Goal: Task Accomplishment & Management: Manage account settings

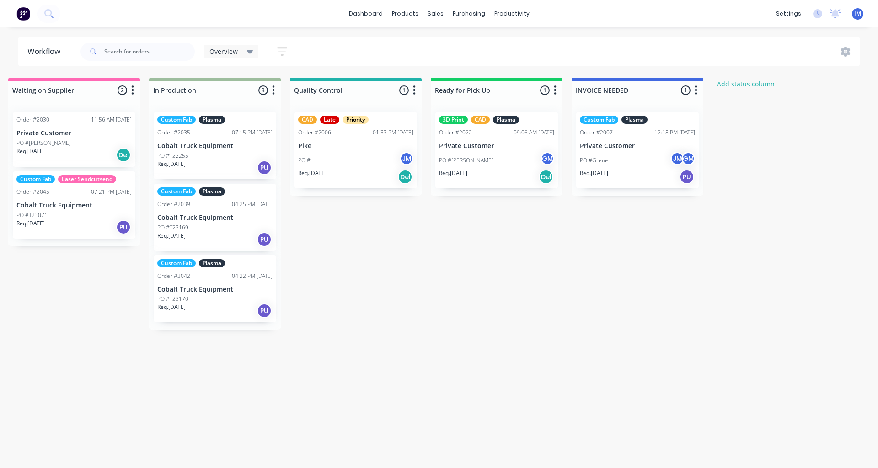
scroll to position [0, 773]
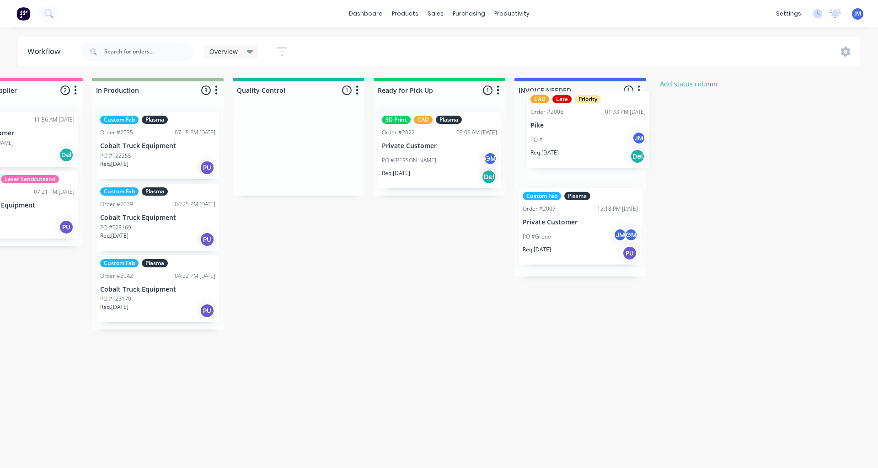
drag, startPoint x: 296, startPoint y: 154, endPoint x: 588, endPoint y: 134, distance: 292.3
click at [591, 133] on div "Quote Adjustment Needed 0 Status colour #6A5ACD hex #6A5ACD Save Cancel Notific…" at bounding box center [116, 213] width 1790 height 270
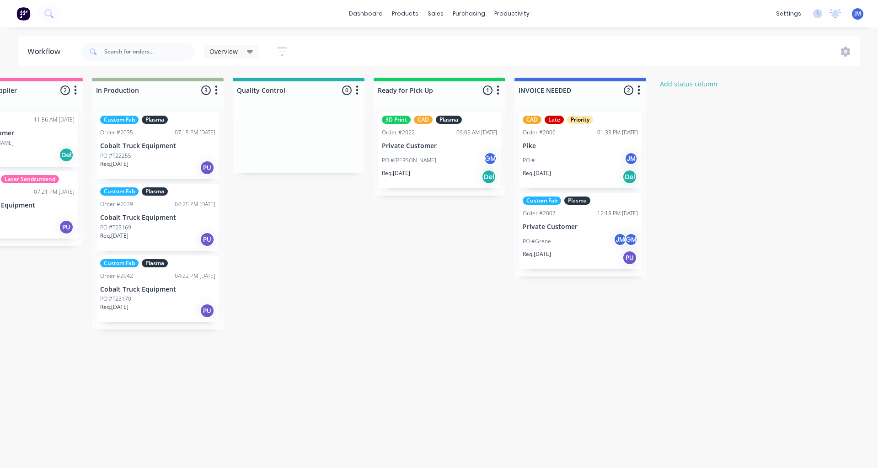
click at [574, 143] on p "Pike" at bounding box center [580, 146] width 115 height 8
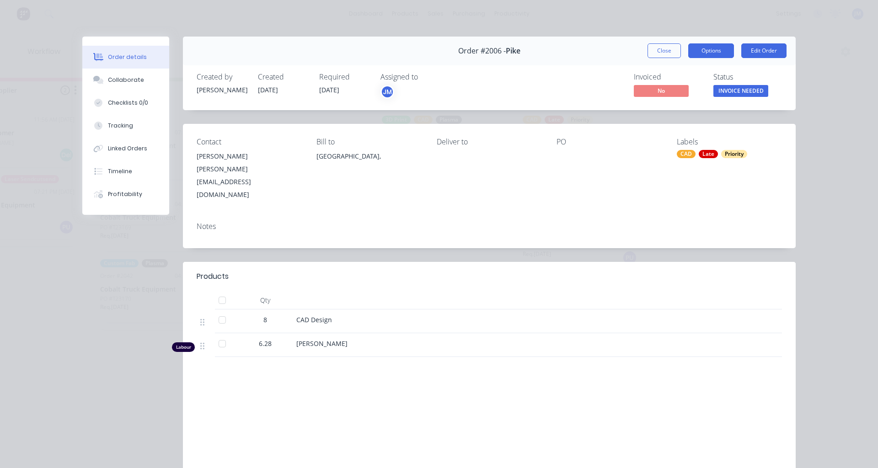
click at [704, 51] on button "Options" at bounding box center [711, 50] width 46 height 15
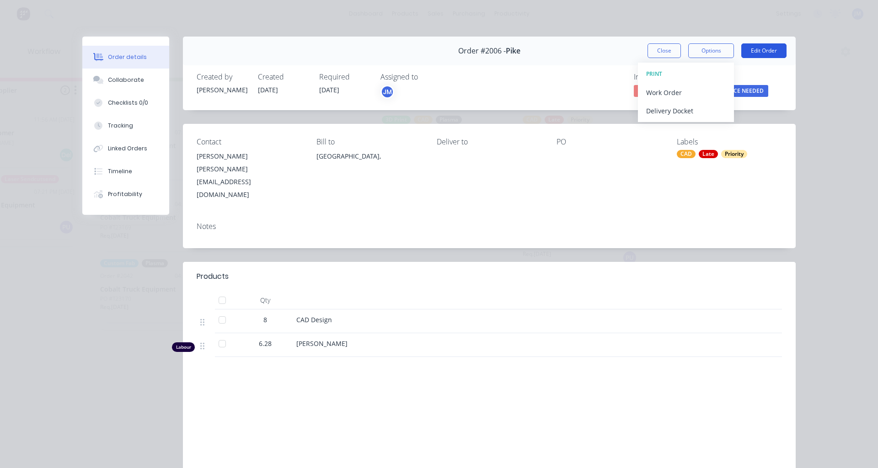
click at [778, 47] on button "Edit Order" at bounding box center [763, 50] width 45 height 15
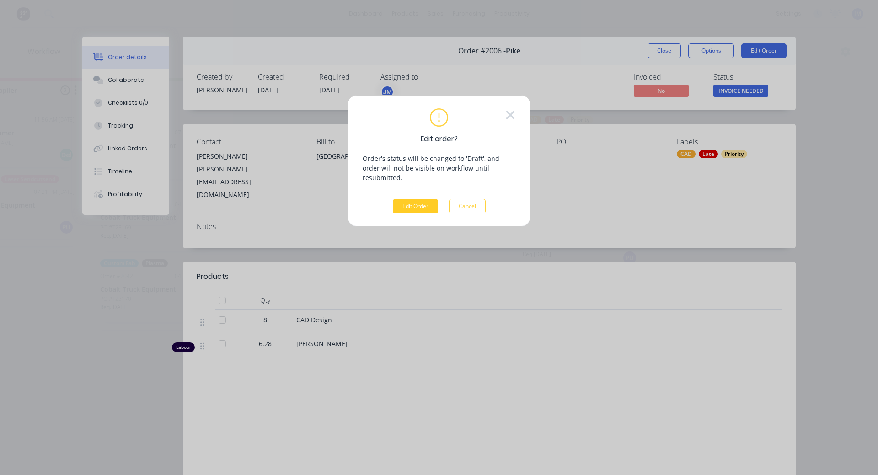
click at [416, 203] on button "Edit Order" at bounding box center [415, 206] width 45 height 15
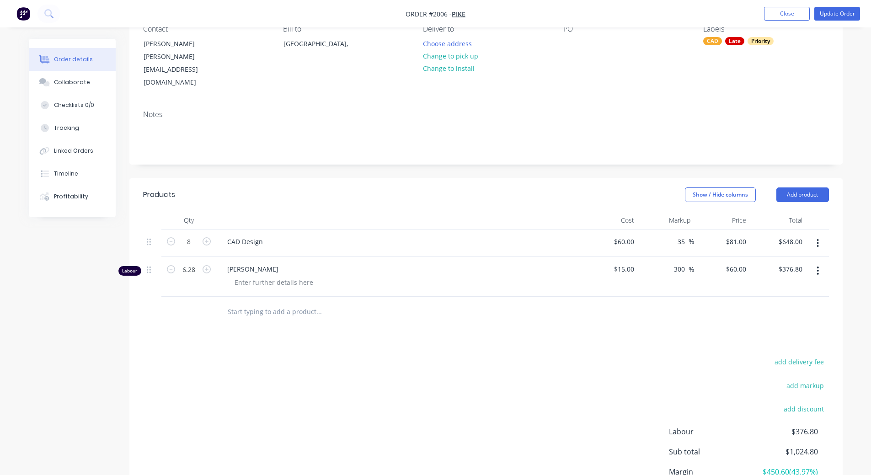
scroll to position [91, 0]
click at [148, 238] on icon at bounding box center [149, 241] width 4 height 7
click at [69, 85] on div "Collaborate" at bounding box center [72, 82] width 36 height 8
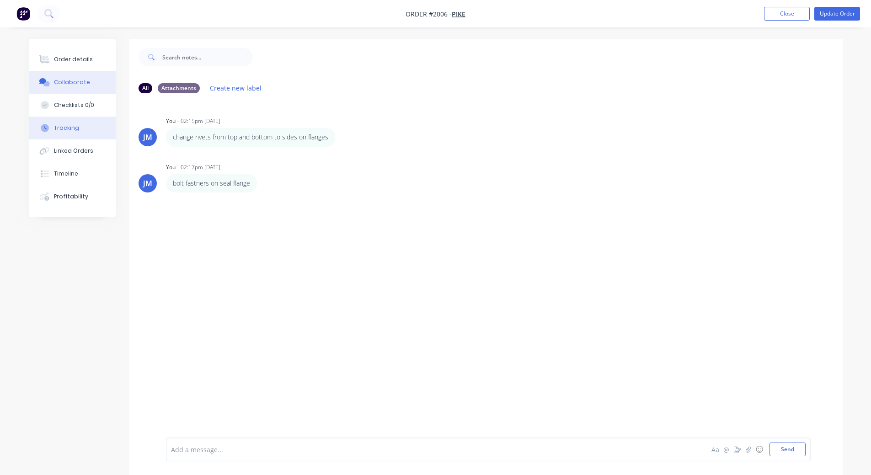
click at [77, 128] on div "Tracking" at bounding box center [66, 128] width 25 height 8
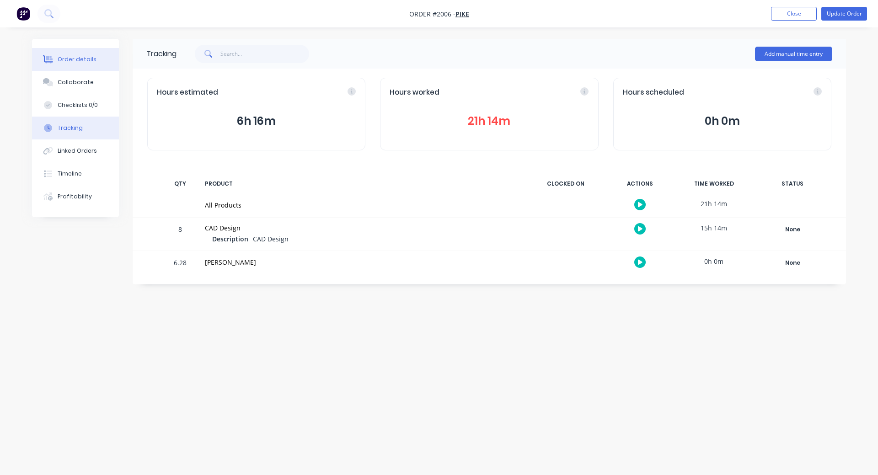
click at [75, 60] on div "Order details" at bounding box center [77, 59] width 39 height 8
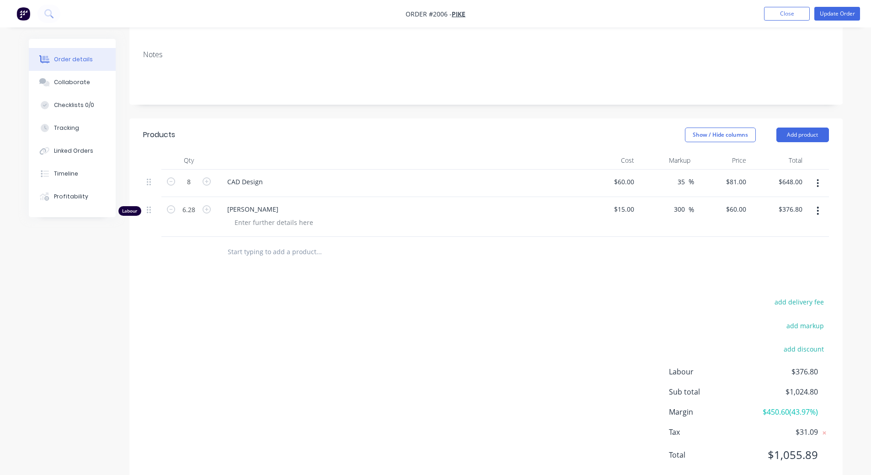
scroll to position [152, 0]
click at [84, 125] on button "Tracking" at bounding box center [72, 128] width 87 height 23
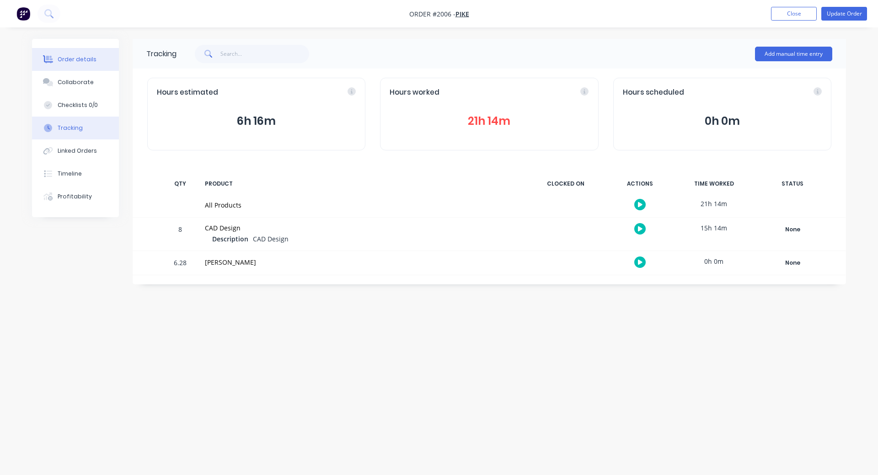
click at [82, 57] on div "Order details" at bounding box center [77, 59] width 39 height 8
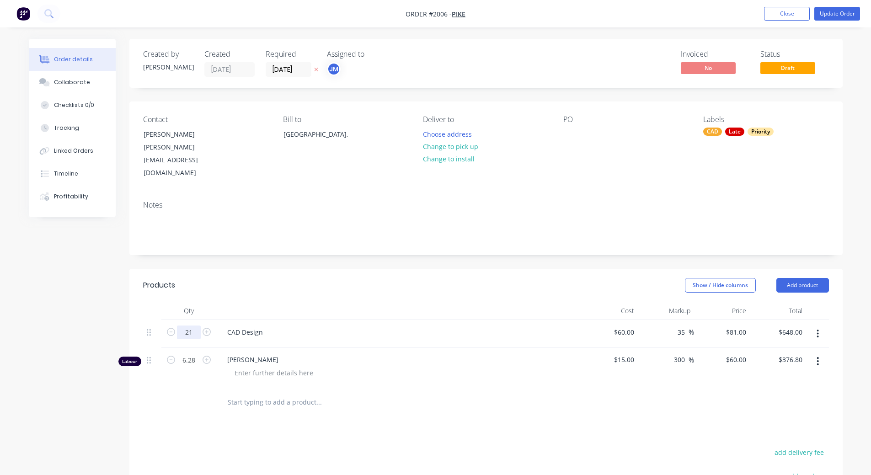
type input "21"
type input "$1,701.00"
click at [417, 278] on div "Show / Hide columns Add product" at bounding box center [558, 285] width 540 height 15
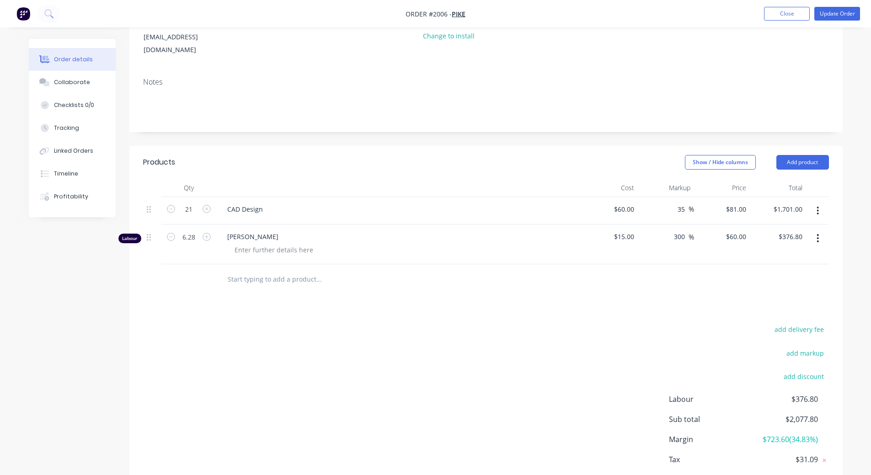
scroll to position [107, 0]
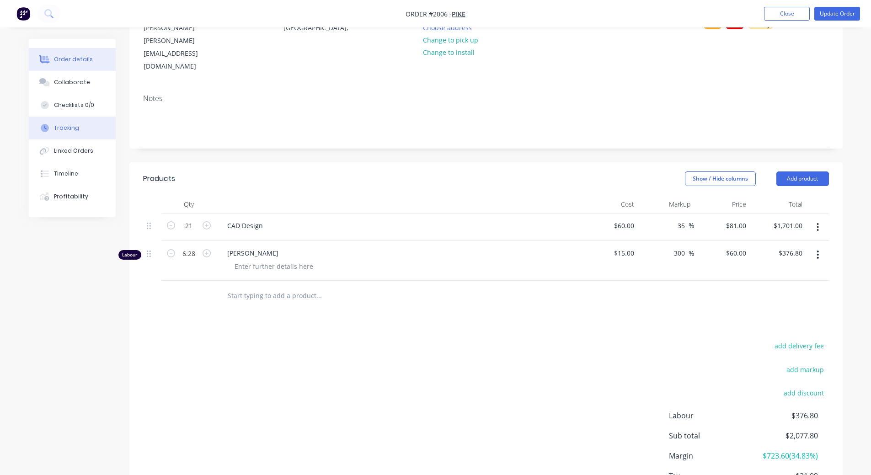
click at [66, 134] on button "Tracking" at bounding box center [72, 128] width 87 height 23
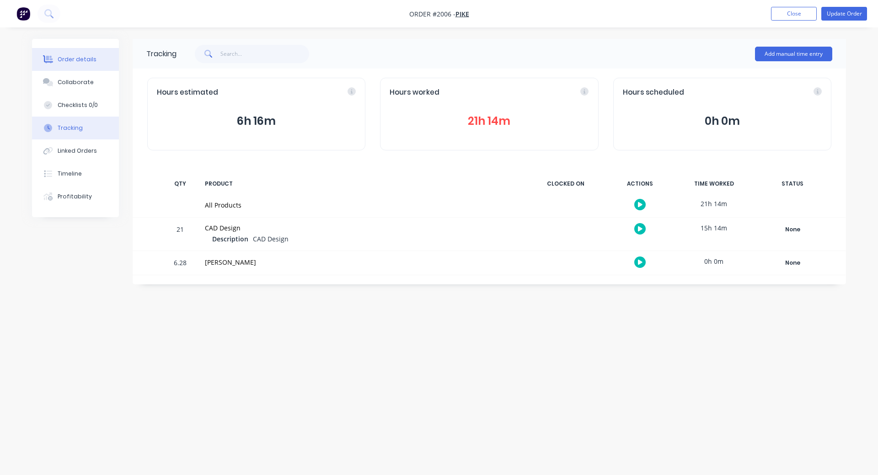
click at [69, 56] on div "Order details" at bounding box center [77, 59] width 39 height 8
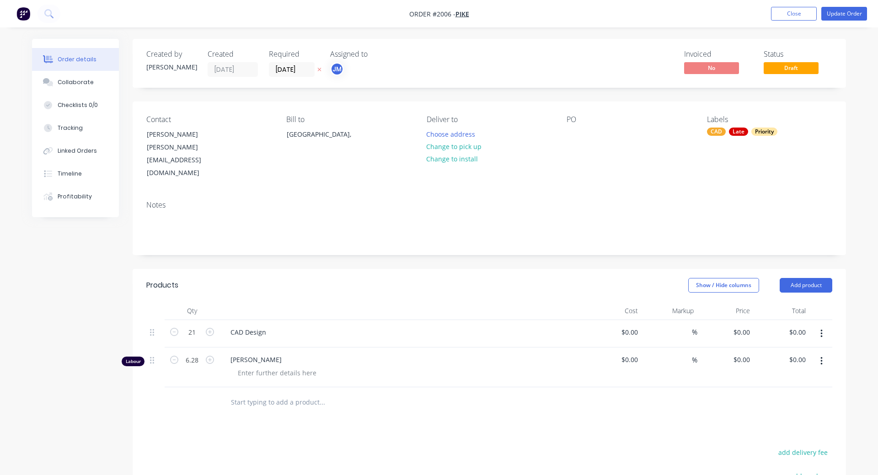
type input "$60.00"
type input "35"
type input "$81.00"
type input "$1,701.00"
type input "$15.00"
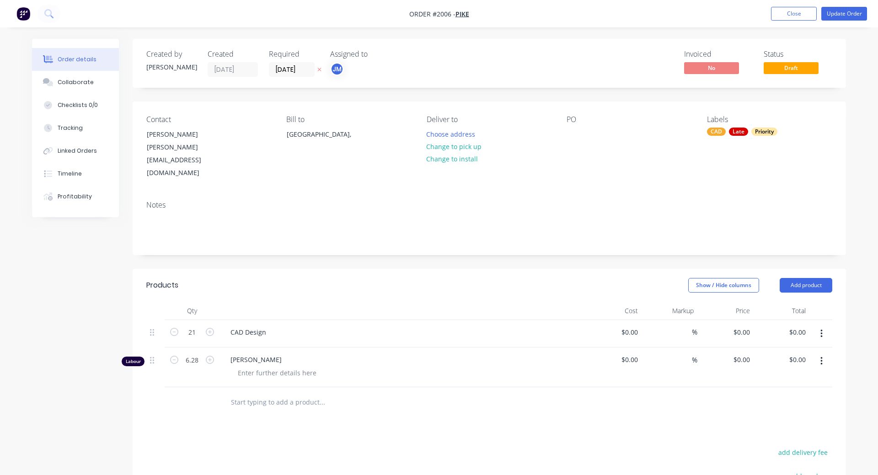
type input "300"
type input "$60.00"
type input "$376.80"
drag, startPoint x: 193, startPoint y: 309, endPoint x: 218, endPoint y: 325, distance: 29.3
click at [194, 325] on input "21" at bounding box center [189, 332] width 24 height 14
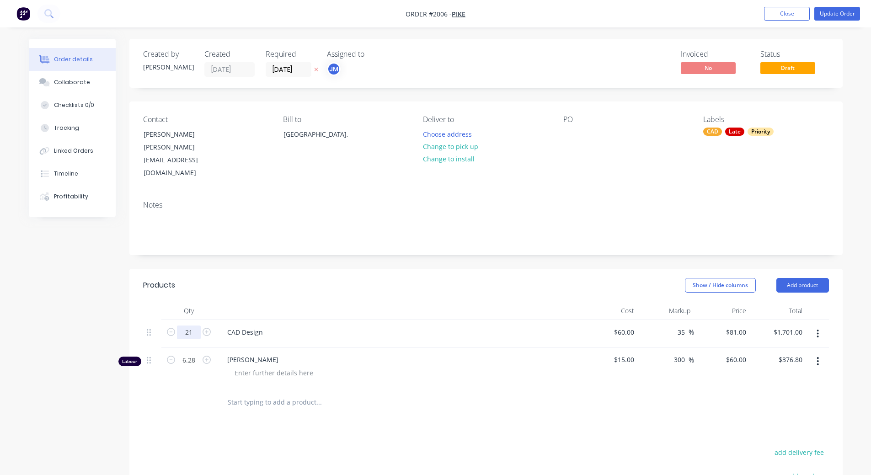
click at [193, 325] on input "21" at bounding box center [189, 332] width 24 height 14
type input "27.2"
type input "$2,203.20"
click at [208, 389] on div at bounding box center [188, 402] width 55 height 30
click at [812, 353] on button "button" at bounding box center [817, 361] width 21 height 16
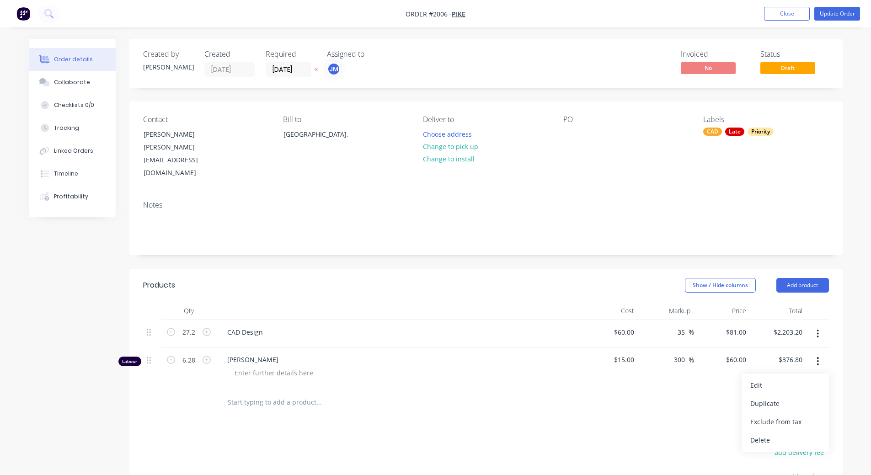
click at [769, 433] on div "Delete" at bounding box center [785, 439] width 70 height 13
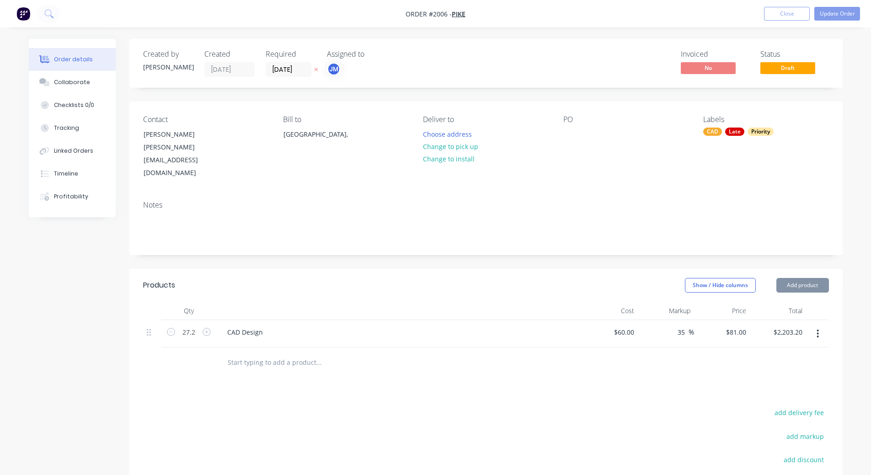
click at [720, 406] on div "add delivery fee" at bounding box center [772, 417] width 114 height 23
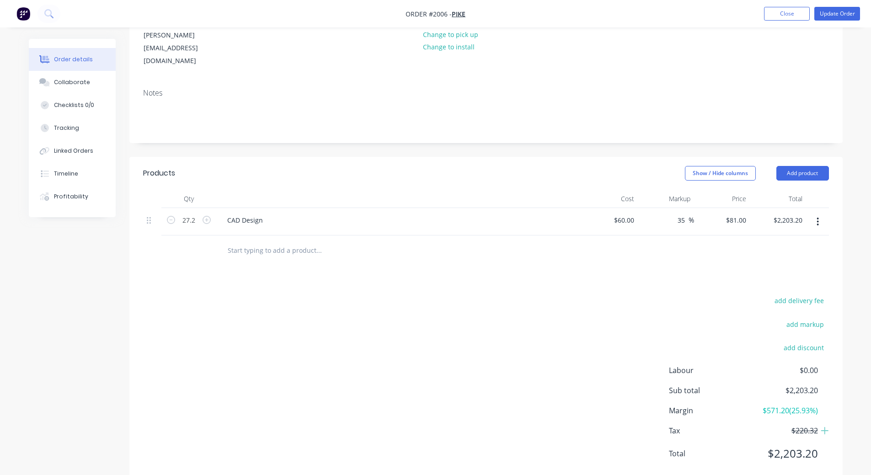
scroll to position [112, 0]
click at [499, 319] on div "add delivery fee add markup add discount Labour $0.00 Sub total $2,203.20 Margi…" at bounding box center [486, 382] width 686 height 176
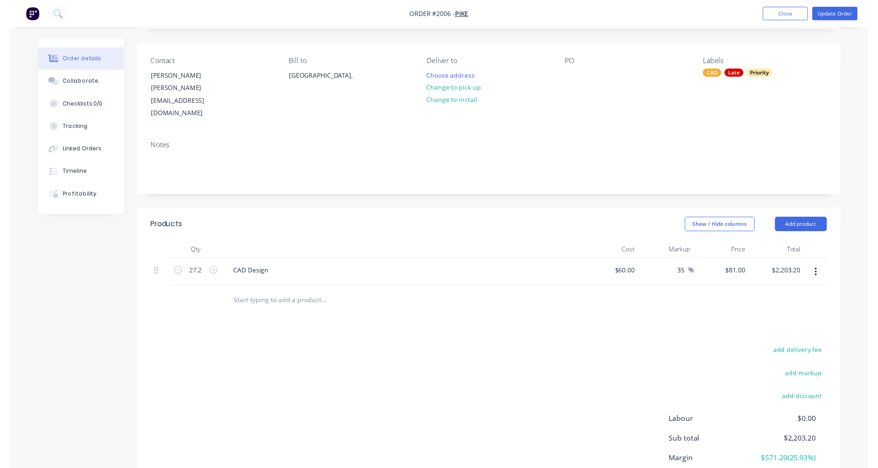
scroll to position [0, 0]
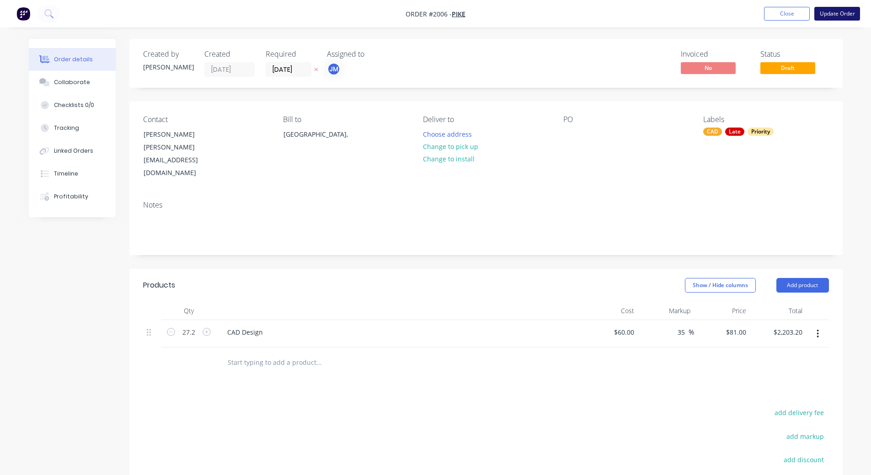
click at [833, 15] on button "Update Order" at bounding box center [837, 14] width 46 height 14
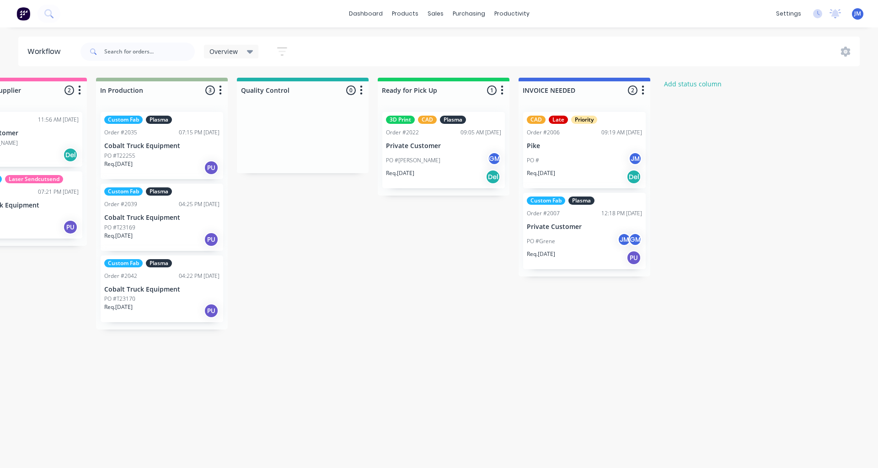
scroll to position [0, 767]
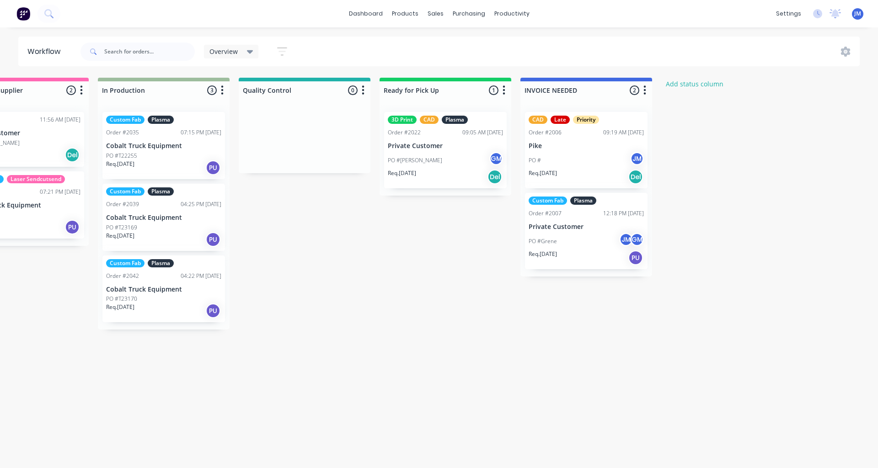
click at [587, 152] on div "PO # JM" at bounding box center [585, 160] width 115 height 17
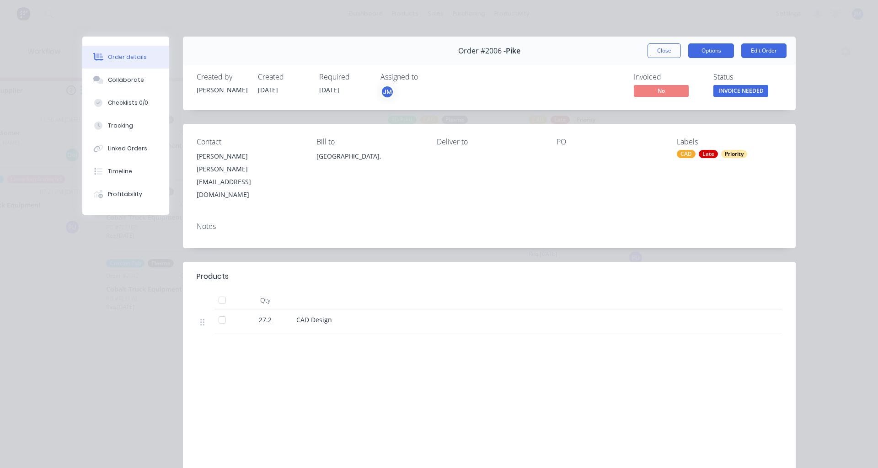
click at [707, 54] on button "Options" at bounding box center [711, 50] width 46 height 15
click at [715, 49] on button "Options" at bounding box center [711, 50] width 46 height 15
click at [741, 91] on span "INVOICE NEEDED" at bounding box center [740, 90] width 55 height 11
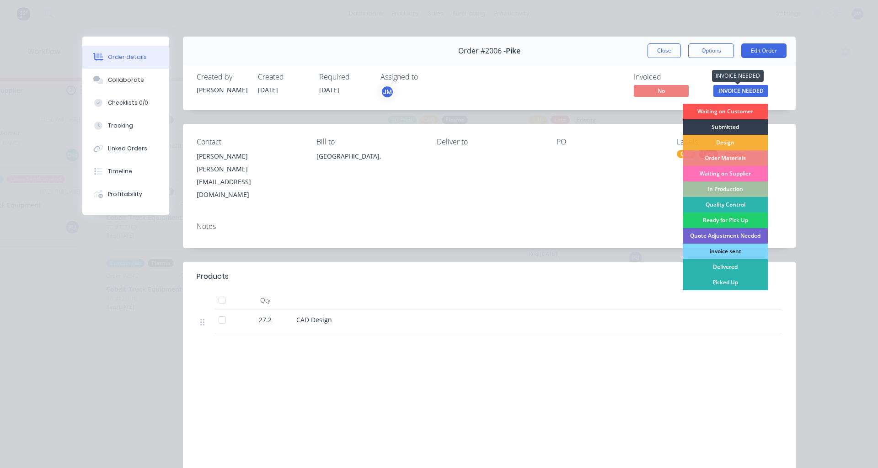
drag, startPoint x: 741, startPoint y: 91, endPoint x: 758, endPoint y: 63, distance: 33.0
click at [741, 91] on span "INVOICE NEEDED" at bounding box center [740, 90] width 55 height 11
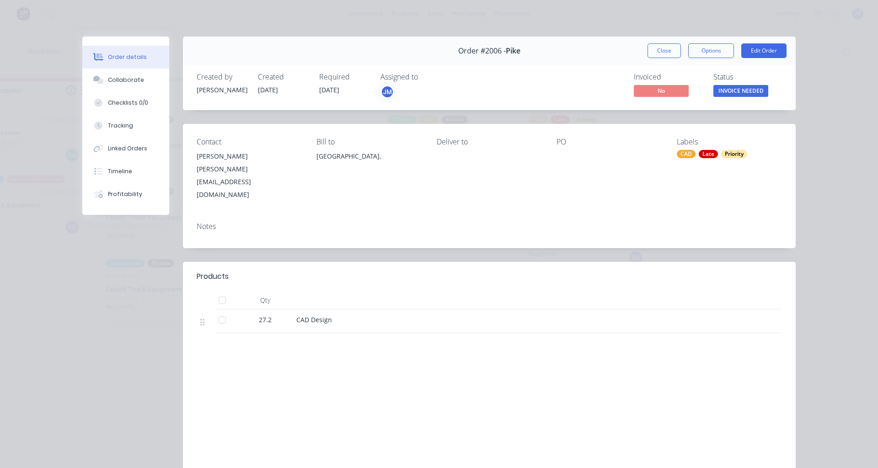
click at [759, 42] on div "Order #2006 - Pike Close Options Edit Order" at bounding box center [489, 51] width 613 height 29
click at [667, 56] on button "Close" at bounding box center [663, 50] width 33 height 15
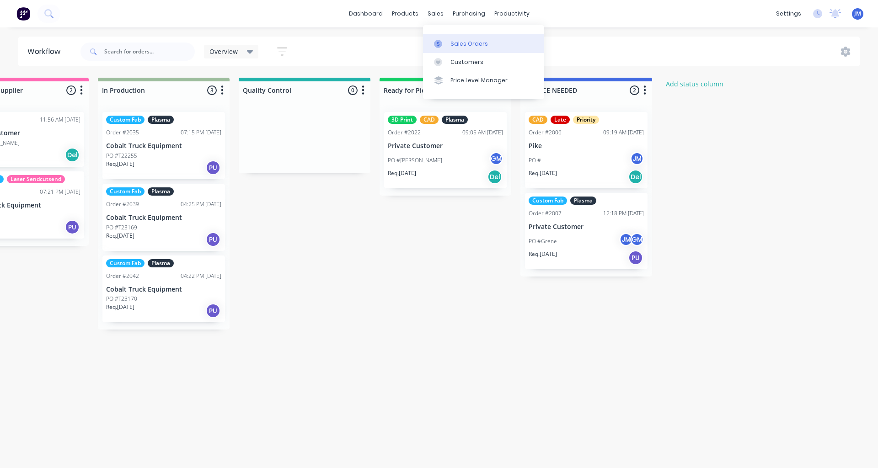
click at [447, 46] on div at bounding box center [441, 44] width 14 height 8
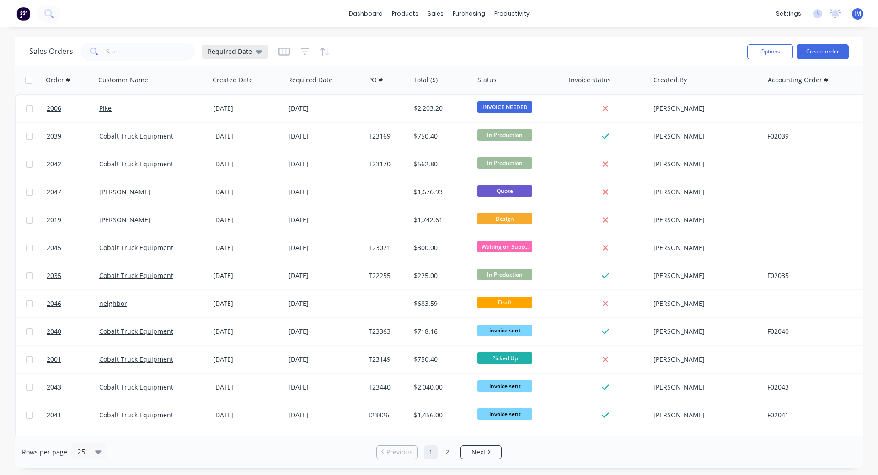
click at [251, 55] on div "Required Date" at bounding box center [235, 52] width 54 height 8
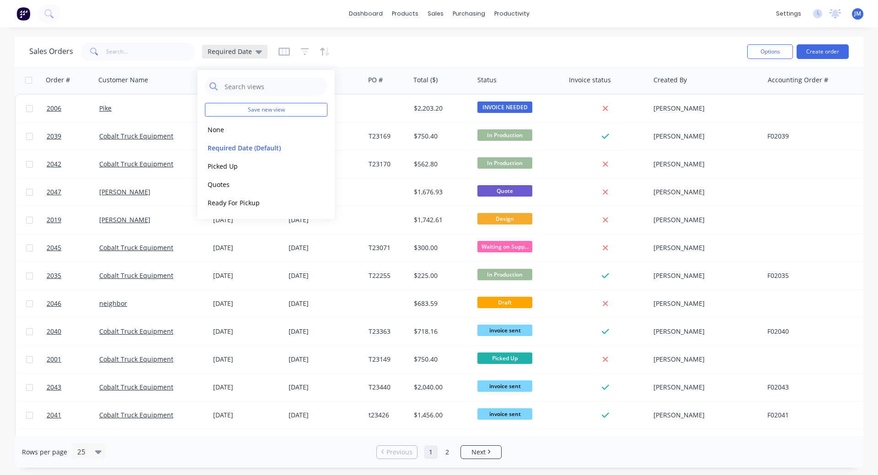
click at [249, 52] on span "Required Date" at bounding box center [230, 52] width 44 height 10
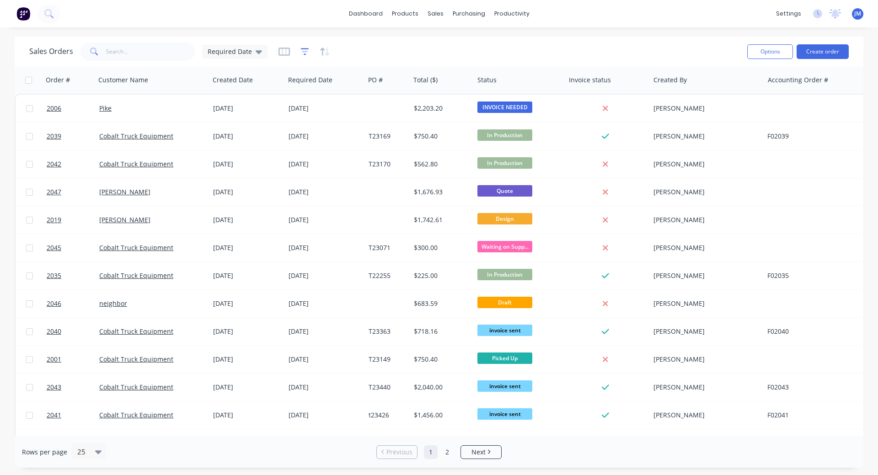
click at [304, 53] on icon "button" at bounding box center [305, 51] width 8 height 9
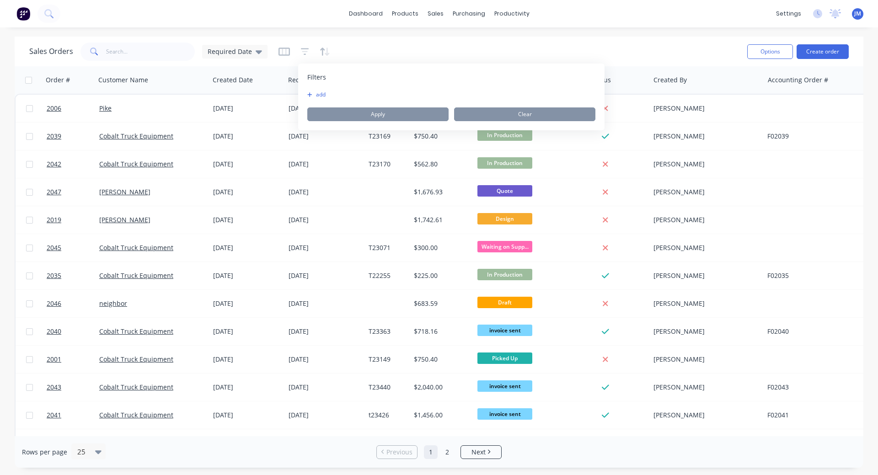
click at [318, 95] on button "add" at bounding box center [318, 94] width 23 height 7
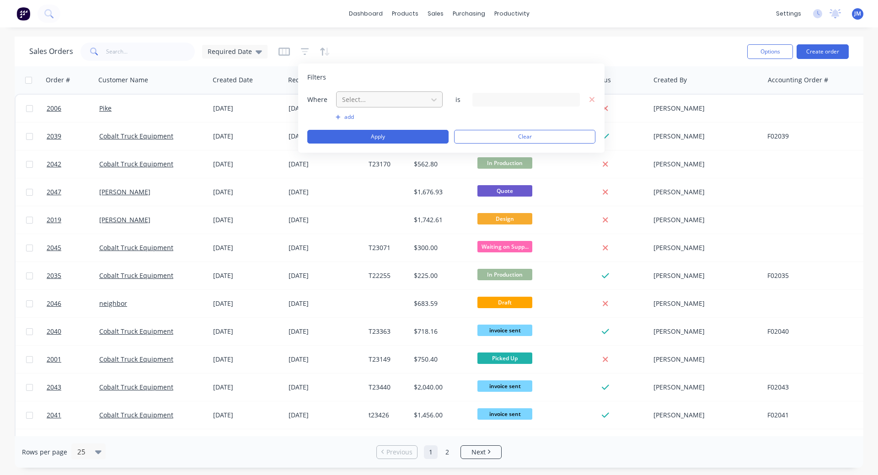
click at [376, 96] on div at bounding box center [382, 99] width 82 height 11
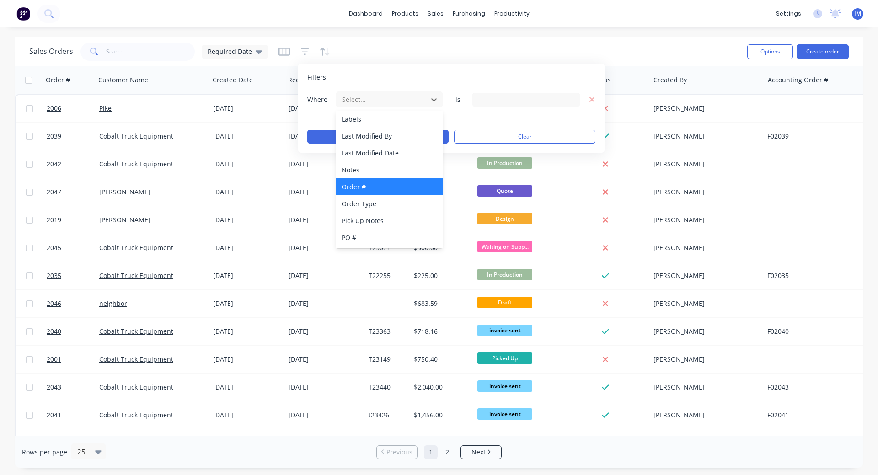
scroll to position [222, 0]
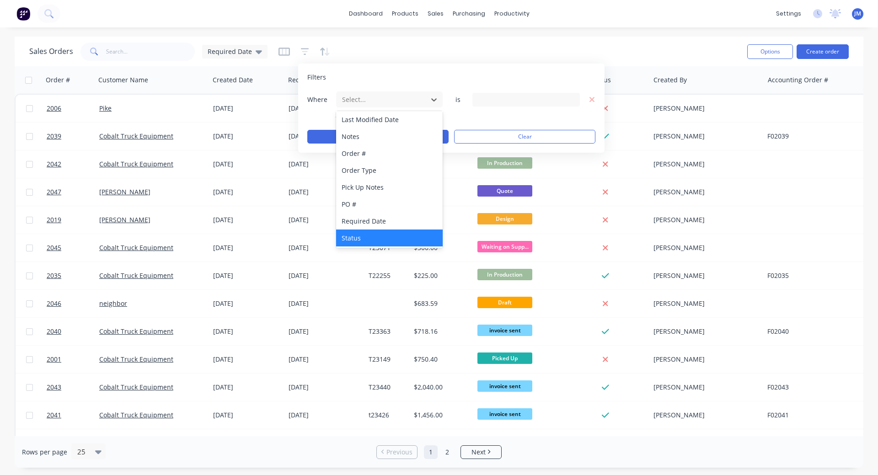
click at [362, 232] on div "Status" at bounding box center [389, 237] width 107 height 17
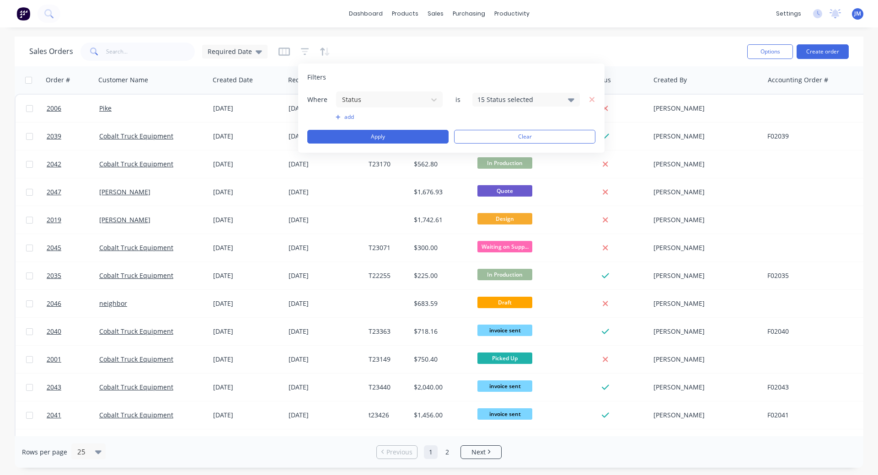
click at [504, 97] on div "15 Status selected" at bounding box center [518, 100] width 83 height 10
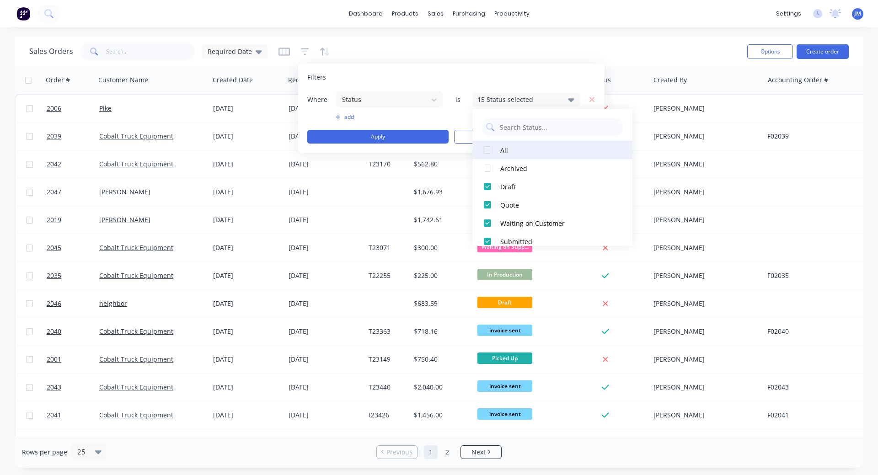
click at [486, 151] on div at bounding box center [487, 150] width 18 height 18
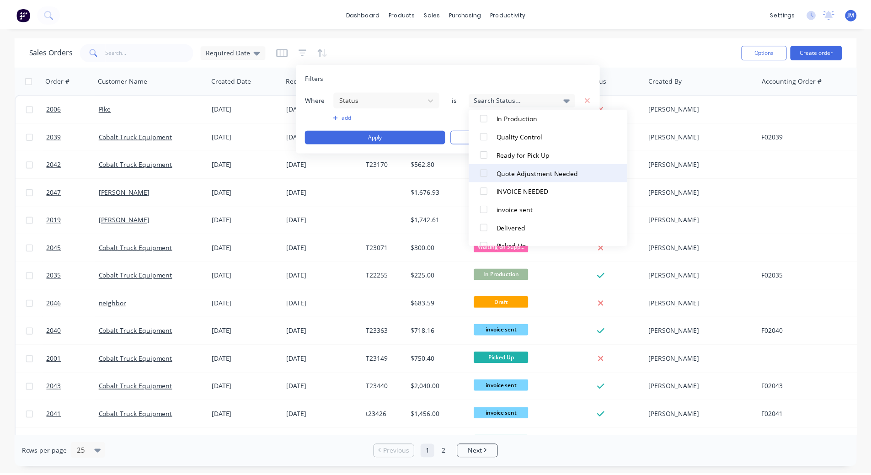
scroll to position [210, 0]
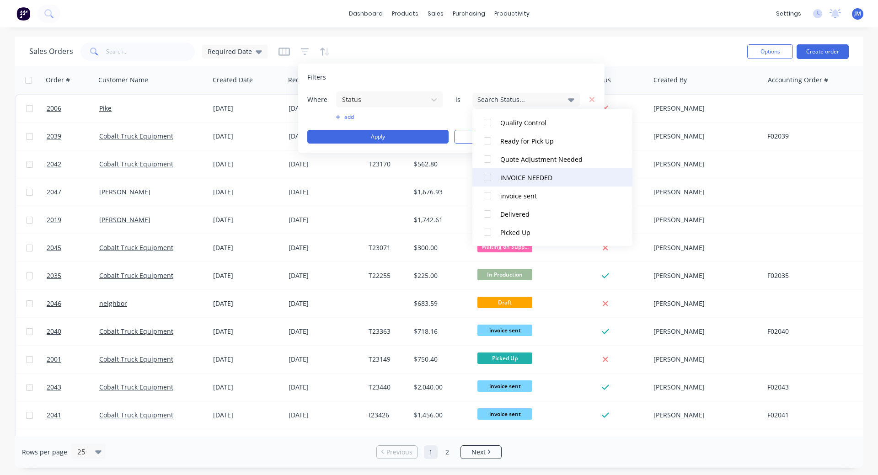
click at [486, 179] on div at bounding box center [487, 177] width 18 height 18
click at [670, 47] on div "Sales Orders Required Date" at bounding box center [384, 51] width 710 height 22
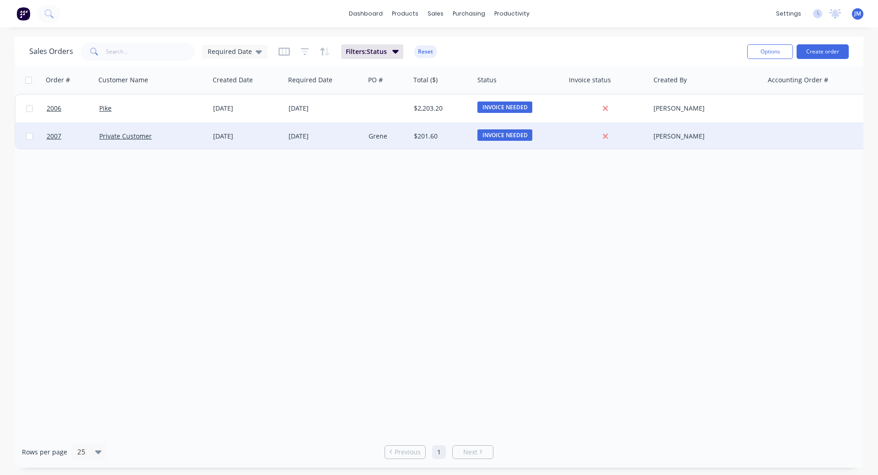
click at [320, 134] on div "19 Jul 2025" at bounding box center [324, 136] width 73 height 9
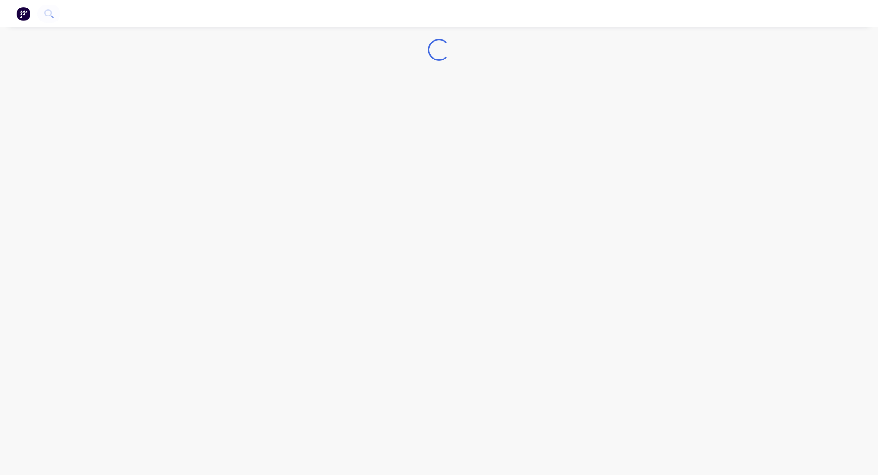
click at [25, 5] on nav at bounding box center [439, 13] width 878 height 27
click at [27, 11] on img "button" at bounding box center [23, 14] width 14 height 14
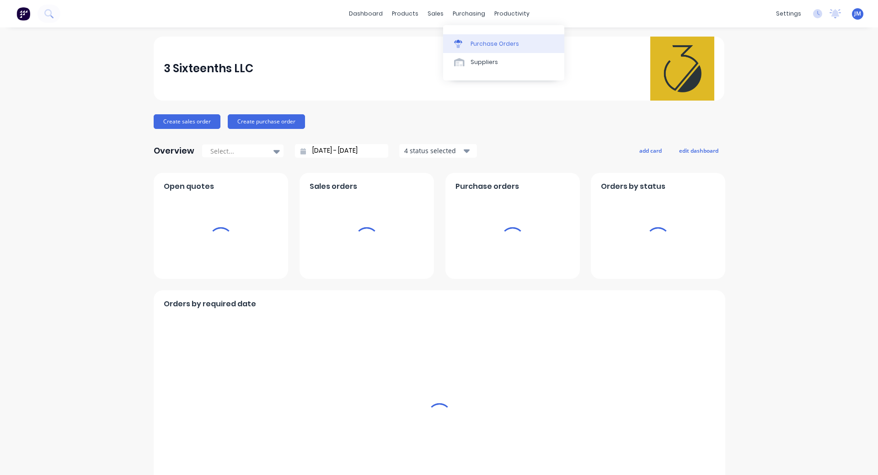
click at [470, 42] on div "Purchase Orders" at bounding box center [494, 44] width 48 height 8
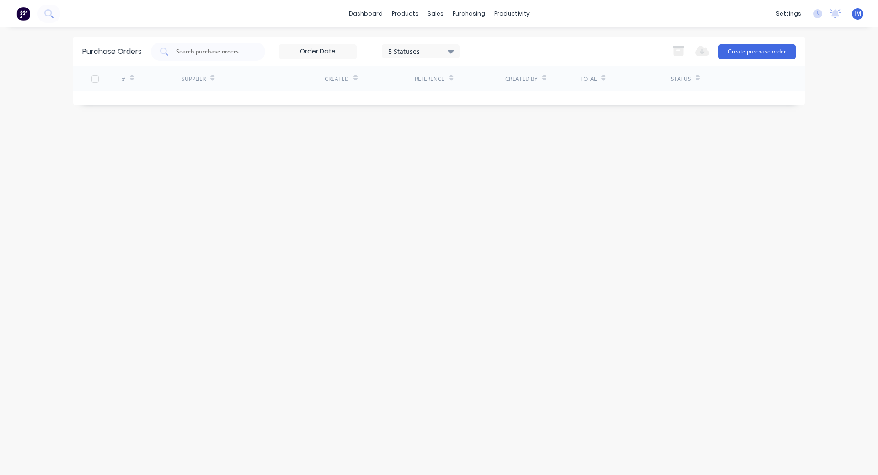
click at [415, 51] on div "5 Statuses" at bounding box center [420, 51] width 65 height 10
click at [465, 39] on link "Sales Orders" at bounding box center [483, 43] width 121 height 18
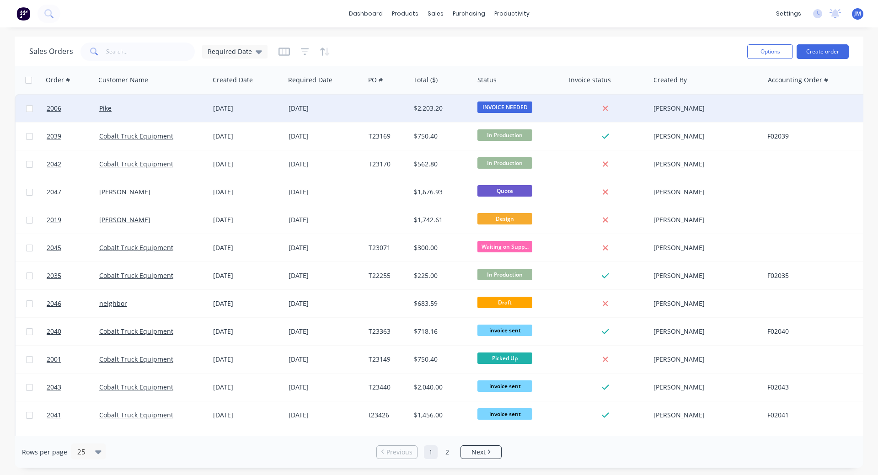
click at [430, 113] on div "$2,203.20" at bounding box center [442, 108] width 64 height 27
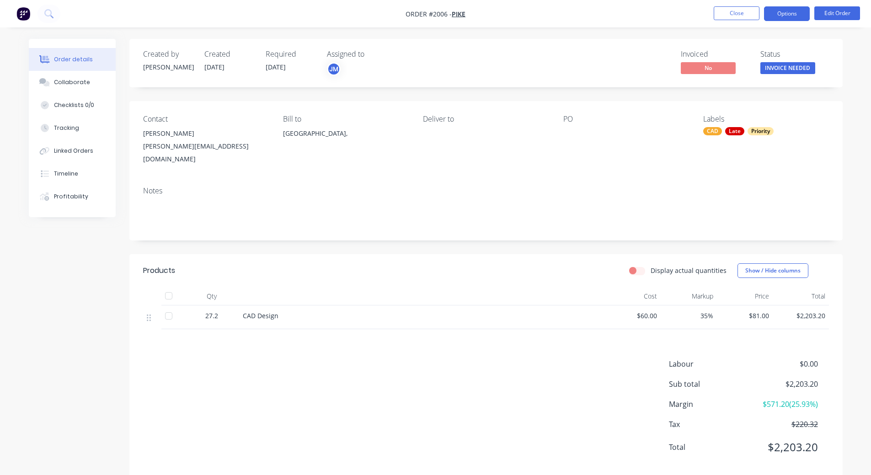
click at [783, 13] on button "Options" at bounding box center [787, 13] width 46 height 15
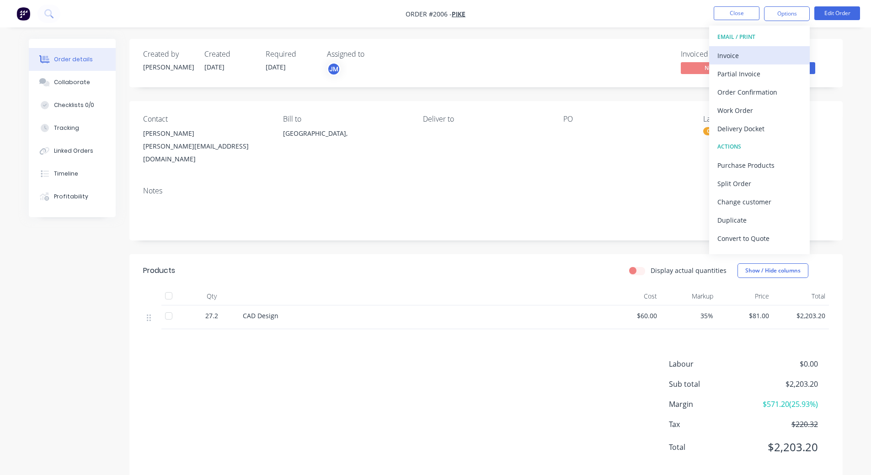
click at [746, 58] on div "Invoice" at bounding box center [759, 55] width 84 height 13
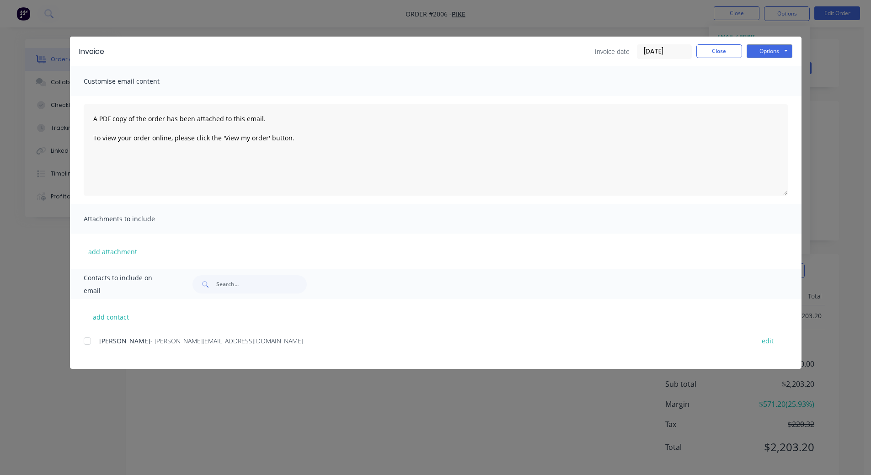
click at [116, 339] on span "[PERSON_NAME]" at bounding box center [124, 340] width 51 height 9
click at [88, 339] on div at bounding box center [87, 341] width 18 height 18
click at [763, 54] on button "Options" at bounding box center [770, 51] width 46 height 14
click at [773, 69] on button "Preview" at bounding box center [776, 67] width 59 height 15
click at [83, 338] on div at bounding box center [87, 341] width 18 height 18
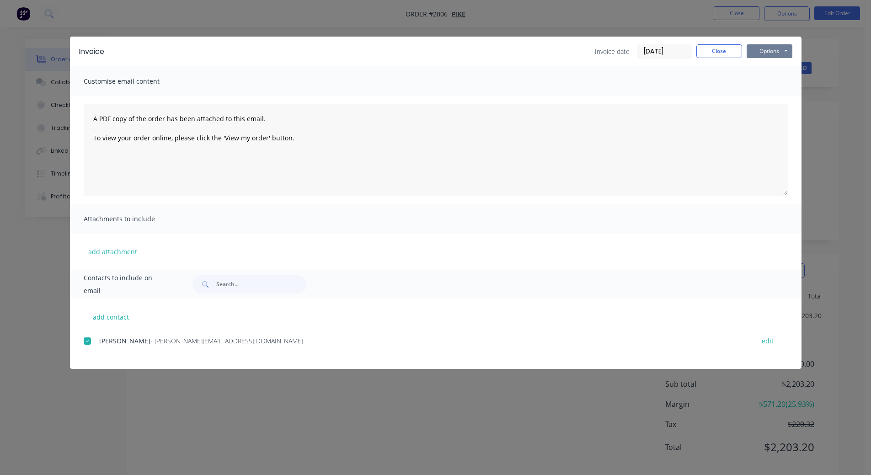
click at [776, 48] on button "Options" at bounding box center [770, 51] width 46 height 14
click at [779, 94] on button "Email" at bounding box center [776, 97] width 59 height 15
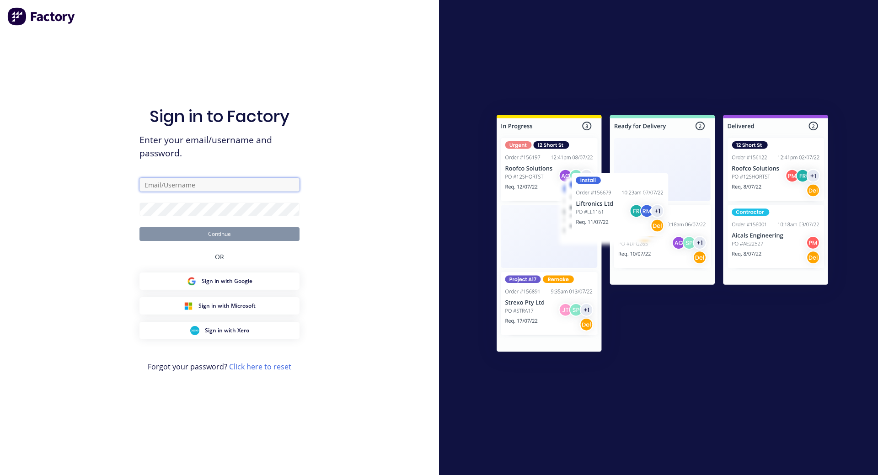
click at [207, 186] on input "text" at bounding box center [219, 185] width 160 height 14
click at [340, 217] on div "Sign in to Factory Enter your email/username and password. Continue OR Sign in …" at bounding box center [219, 237] width 439 height 475
click at [248, 289] on button "Sign in with Google" at bounding box center [219, 280] width 160 height 17
drag, startPoint x: 324, startPoint y: 298, endPoint x: 336, endPoint y: 302, distance: 12.9
click at [334, 302] on div "Sign in to Factory Enter your email/username and password. Continue OR Sign in …" at bounding box center [219, 237] width 439 height 475
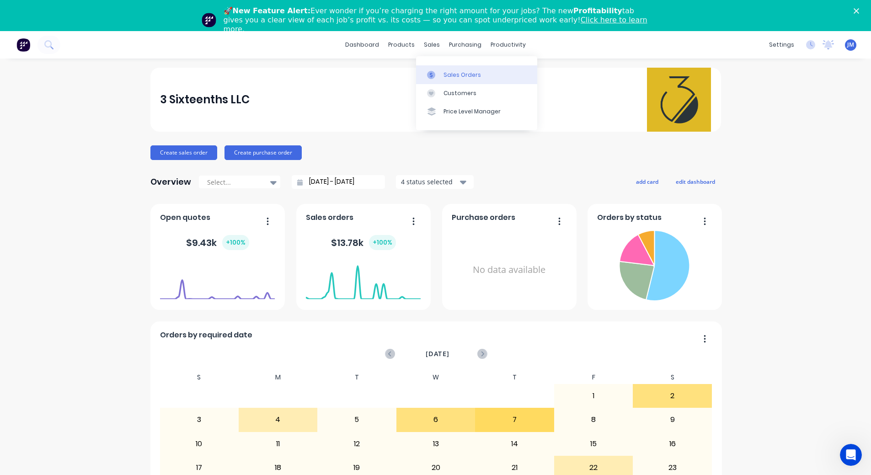
click at [443, 76] on link "Sales Orders" at bounding box center [476, 74] width 121 height 18
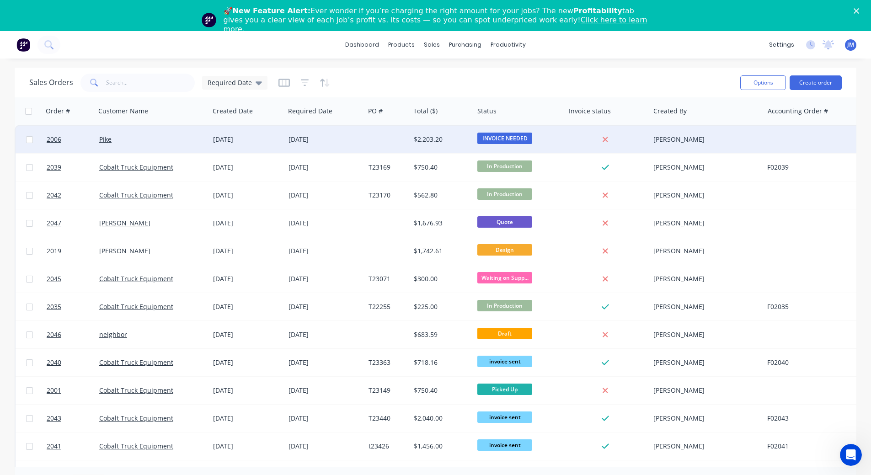
click at [568, 139] on div at bounding box center [607, 139] width 85 height 27
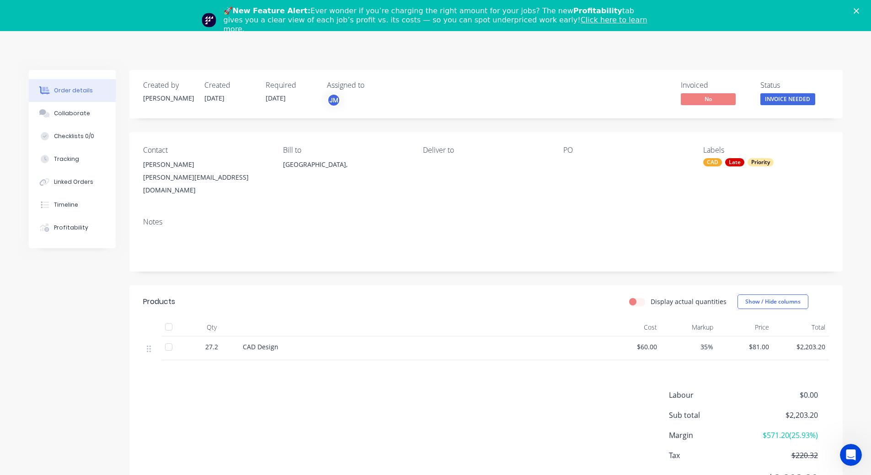
click at [859, 8] on icon "Close" at bounding box center [856, 10] width 5 height 5
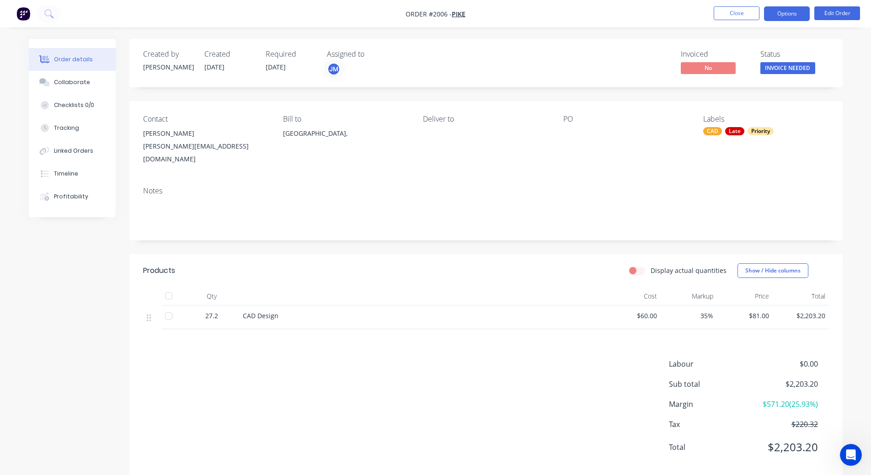
click at [782, 17] on button "Options" at bounding box center [787, 13] width 46 height 15
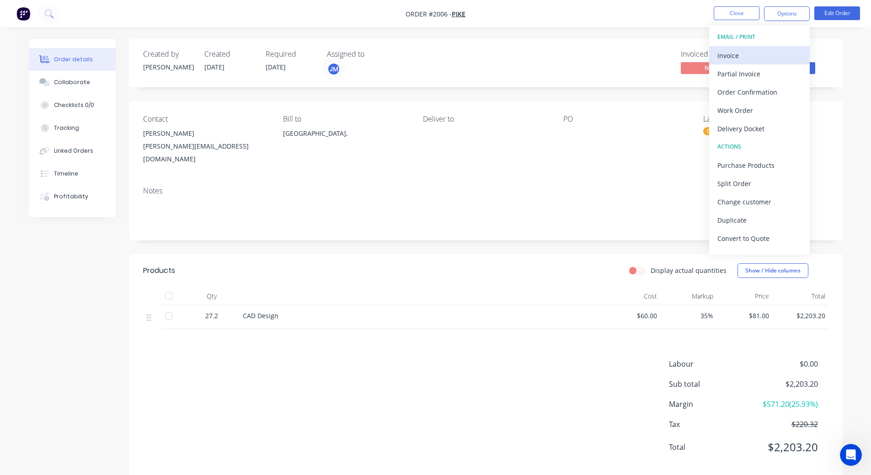
click at [780, 59] on div "Invoice" at bounding box center [759, 55] width 84 height 13
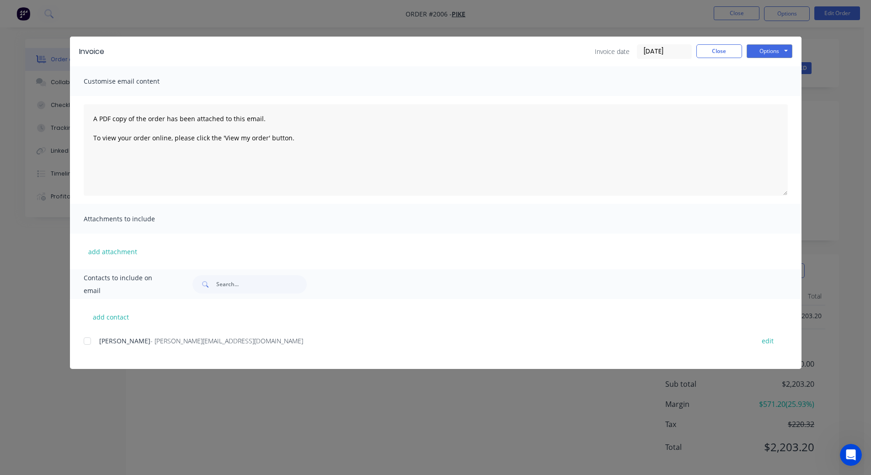
click at [91, 341] on div at bounding box center [87, 341] width 18 height 18
click at [768, 52] on button "Options" at bounding box center [770, 51] width 46 height 14
click at [775, 96] on button "Email" at bounding box center [776, 97] width 59 height 15
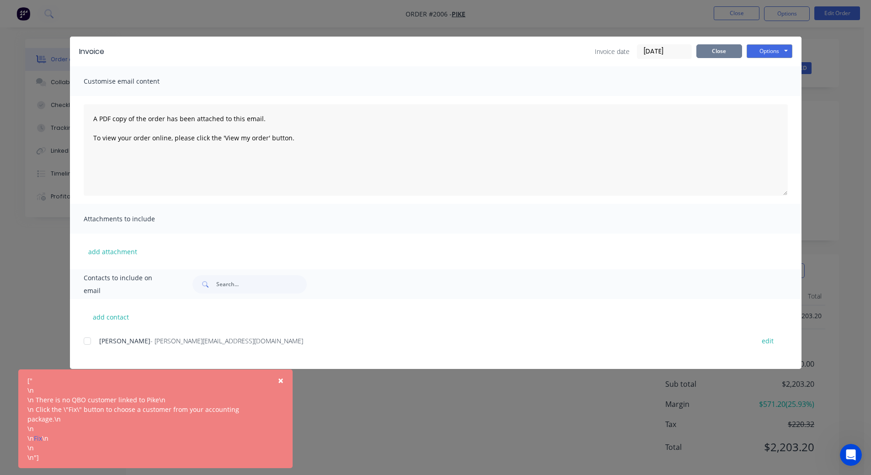
click at [720, 45] on button "Close" at bounding box center [719, 51] width 46 height 14
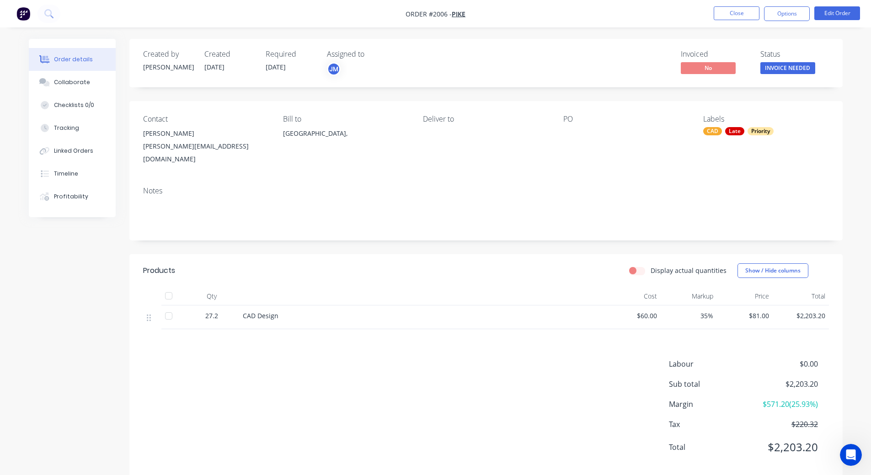
click at [165, 135] on div "[PERSON_NAME]" at bounding box center [205, 133] width 125 height 13
click at [454, 15] on span "Pike" at bounding box center [459, 14] width 14 height 9
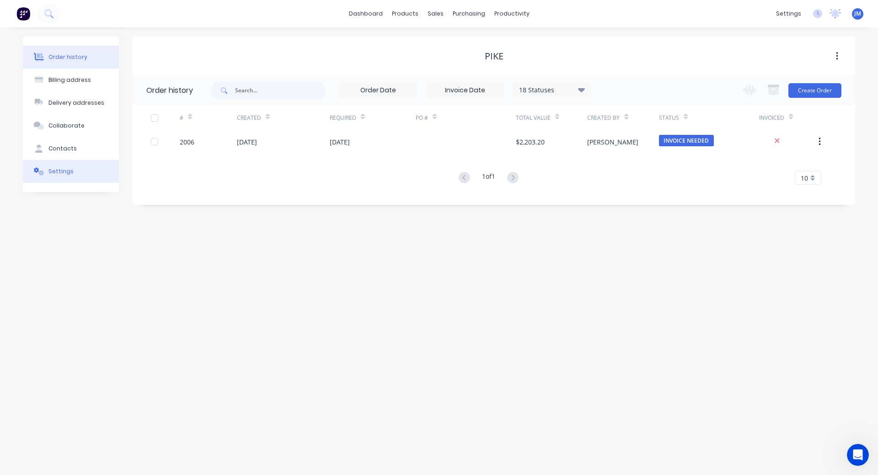
click at [69, 166] on button "Settings" at bounding box center [71, 171] width 96 height 23
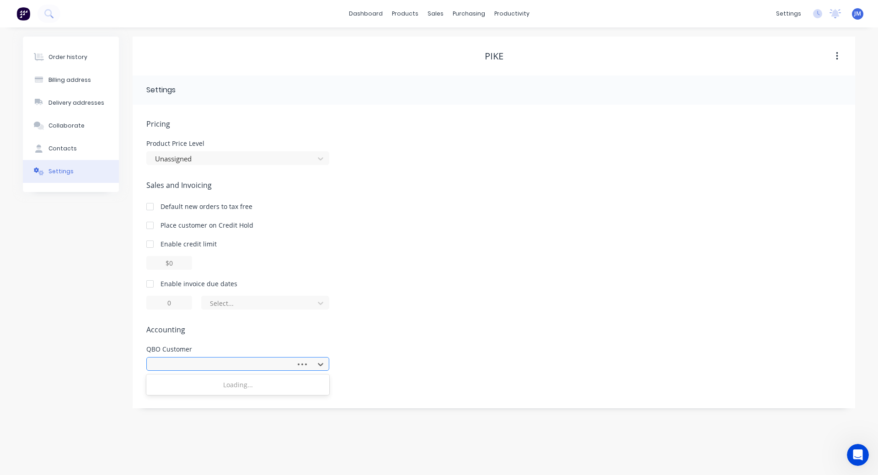
click at [229, 361] on div at bounding box center [222, 364] width 137 height 11
type input "sea"
click at [256, 363] on div at bounding box center [231, 364] width 155 height 11
drag, startPoint x: 409, startPoint y: 345, endPoint x: 423, endPoint y: 331, distance: 19.4
click at [410, 345] on div "Pricing Product Price Level Unassigned Sales and Invoicing Default new orders t…" at bounding box center [493, 263] width 695 height 290
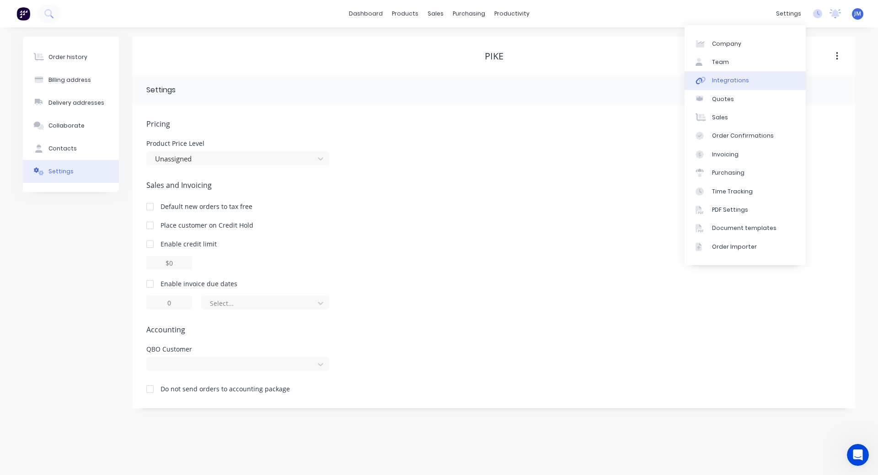
click at [739, 76] on link "Integrations" at bounding box center [744, 80] width 121 height 18
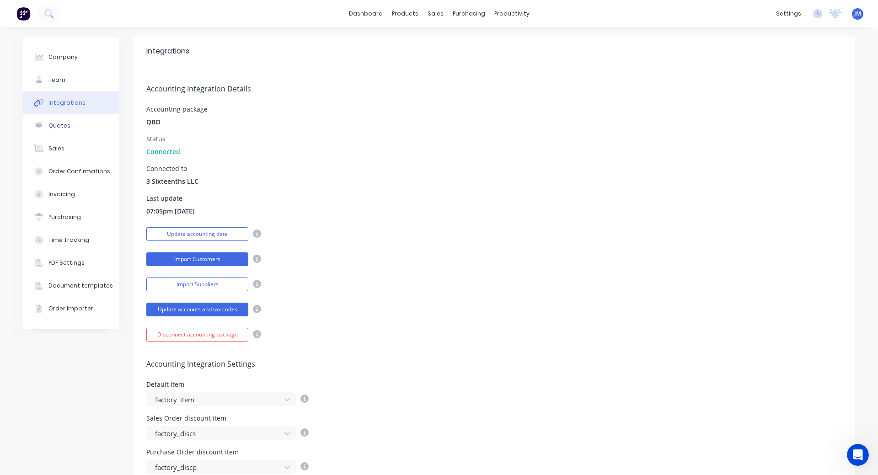
click at [203, 259] on button "Import Customers" at bounding box center [197, 259] width 102 height 14
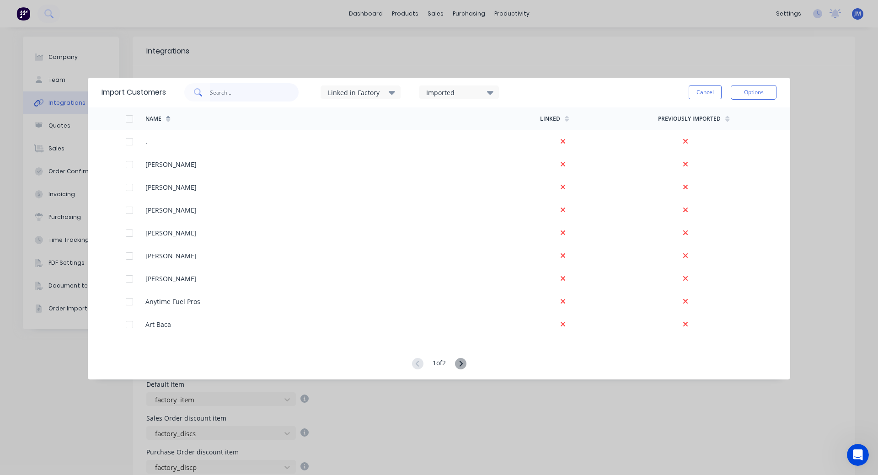
click at [226, 93] on input "text" at bounding box center [254, 92] width 89 height 18
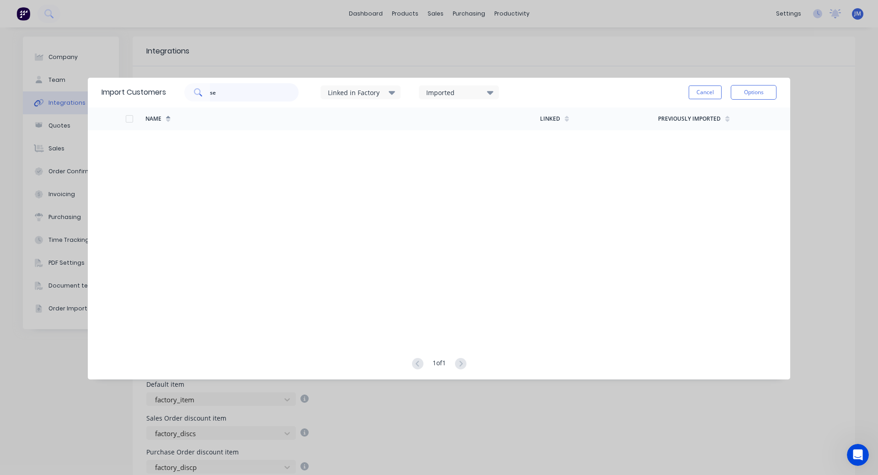
type input "se"
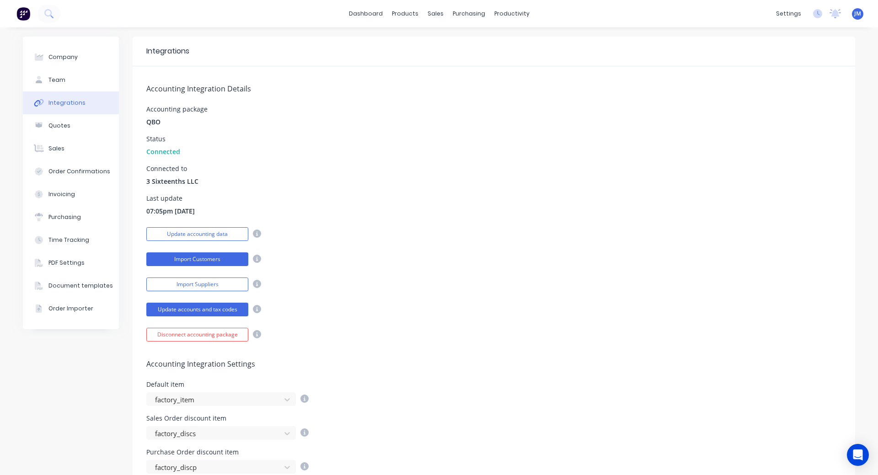
click at [201, 258] on button "Import Customers" at bounding box center [197, 259] width 102 height 14
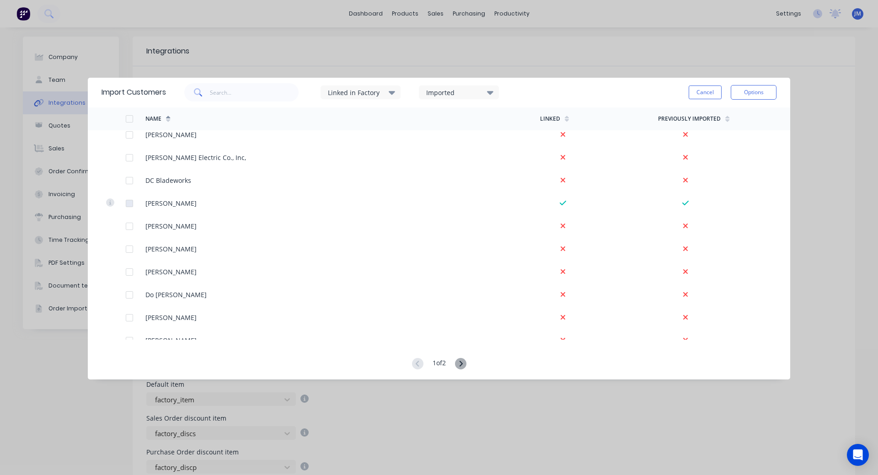
scroll to position [731, 0]
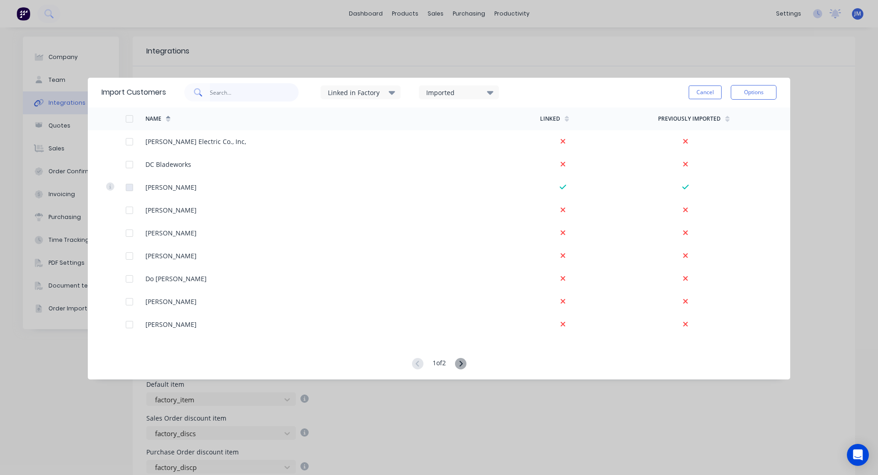
click at [226, 91] on input "text" at bounding box center [254, 92] width 89 height 18
type input "s"
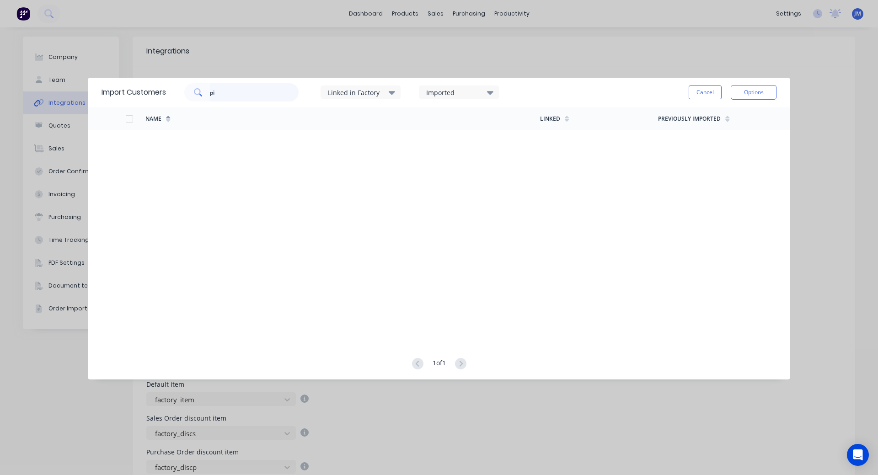
type input "p"
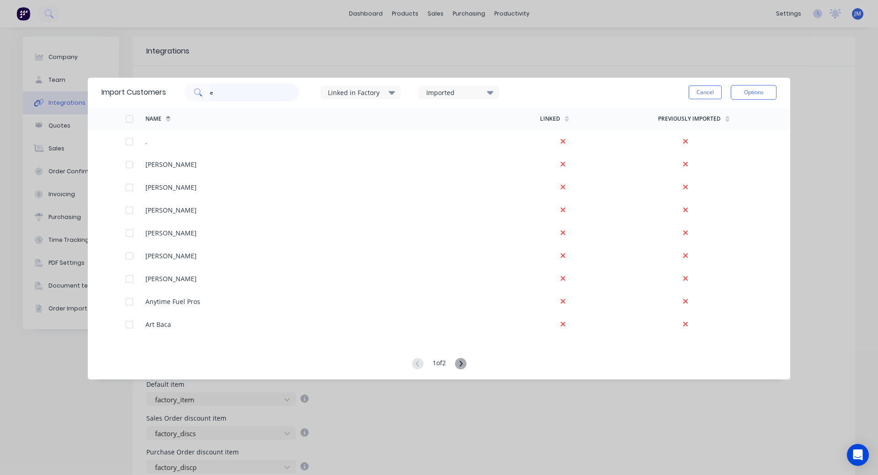
type input "e"
type input "s"
click at [460, 364] on icon at bounding box center [460, 363] width 11 height 11
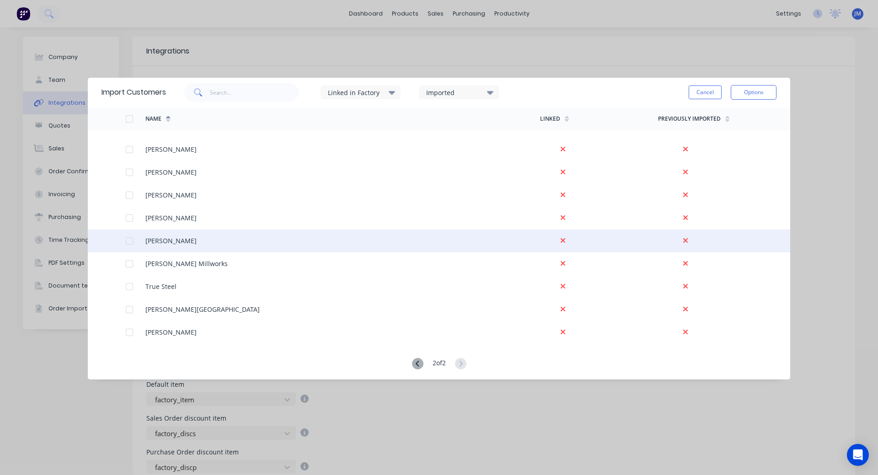
scroll to position [111, 0]
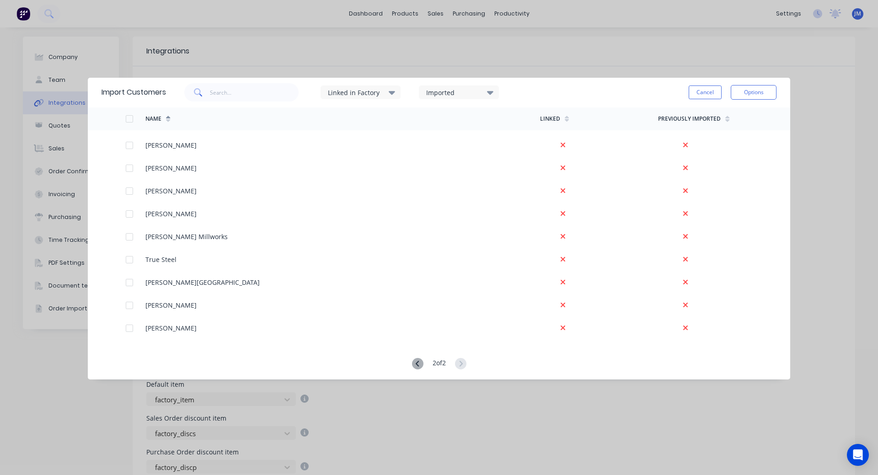
click at [412, 367] on div at bounding box center [417, 364] width 11 height 12
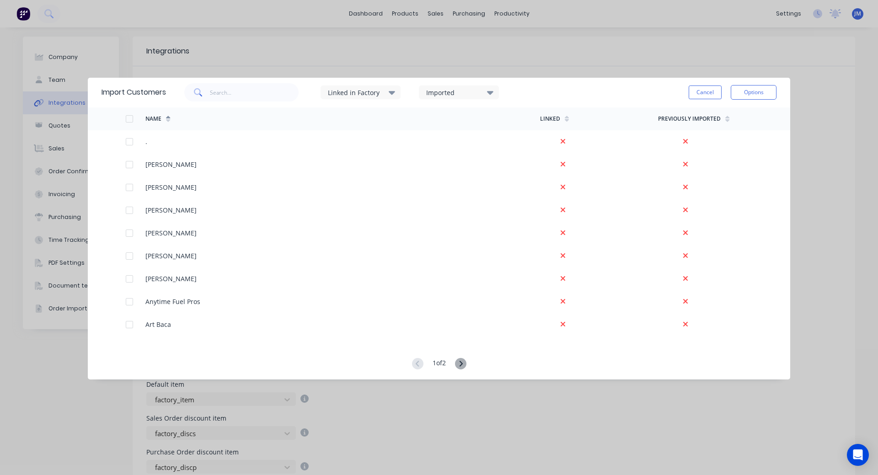
click at [352, 93] on div "Linked in Factory" at bounding box center [357, 93] width 58 height 10
click at [356, 93] on div "Linked in Factory" at bounding box center [357, 93] width 58 height 10
click at [442, 96] on div "Imported" at bounding box center [455, 93] width 58 height 10
click at [445, 95] on div "Imported" at bounding box center [455, 93] width 58 height 10
click at [707, 91] on button "Cancel" at bounding box center [704, 92] width 33 height 14
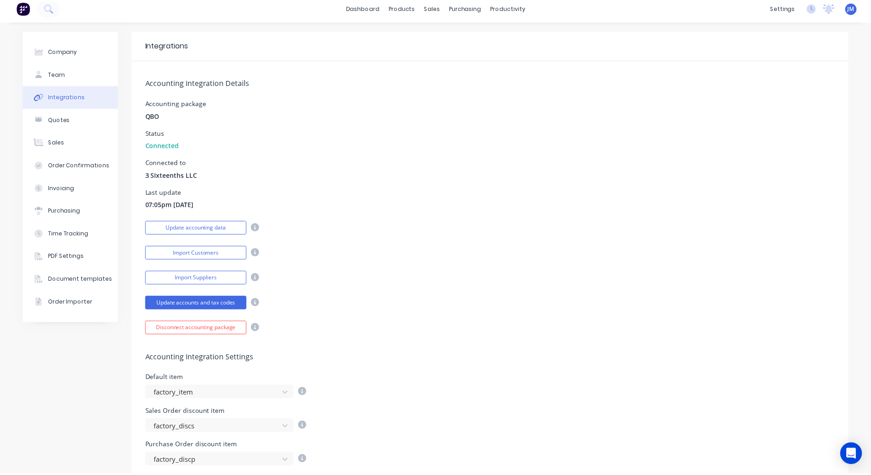
scroll to position [0, 0]
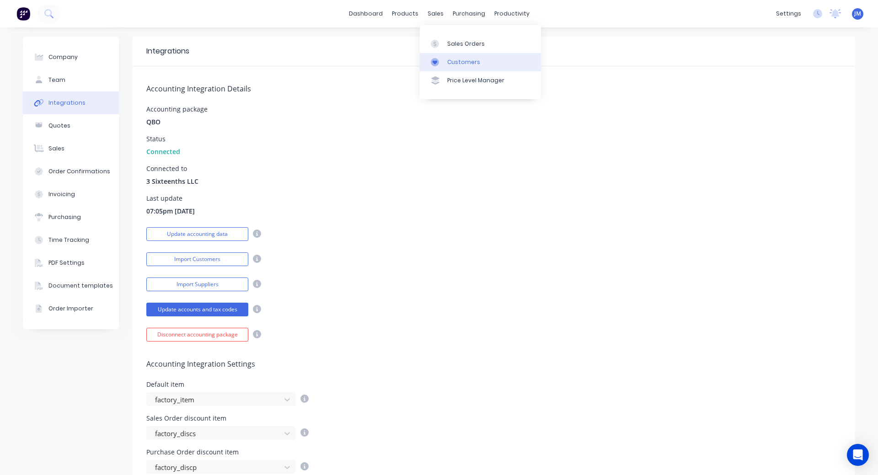
click at [453, 60] on div "Customers" at bounding box center [463, 62] width 33 height 8
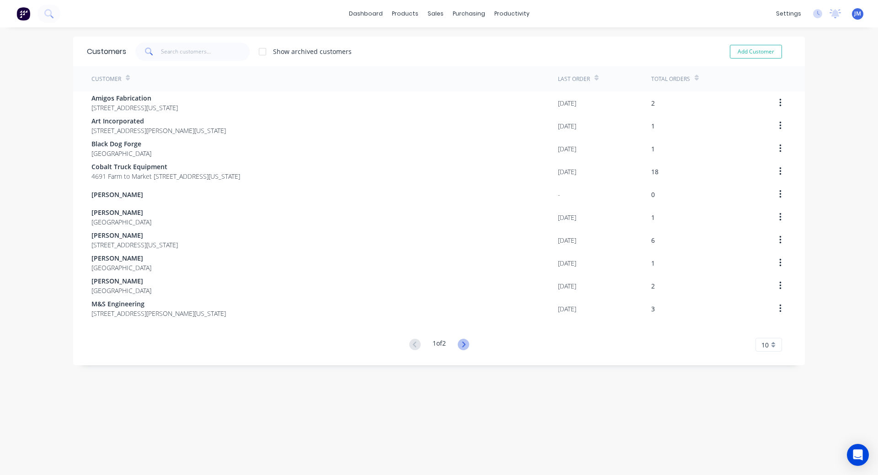
click at [465, 346] on icon at bounding box center [463, 344] width 11 height 11
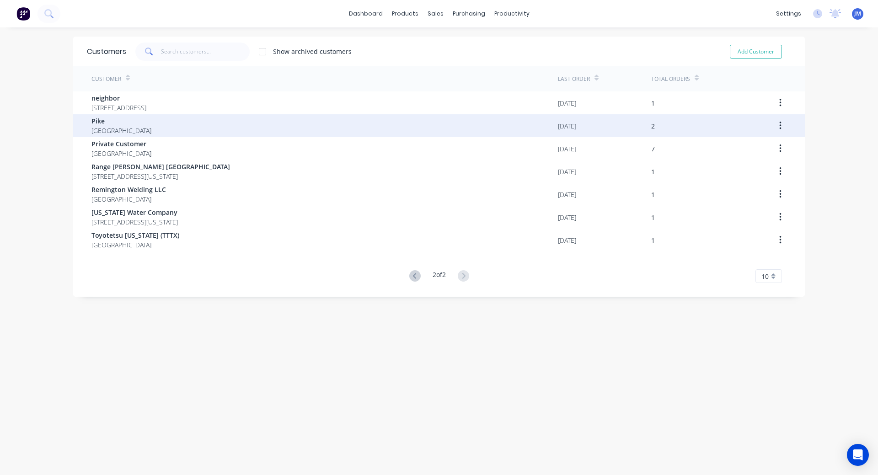
click at [123, 131] on span "[GEOGRAPHIC_DATA]" at bounding box center [121, 131] width 60 height 10
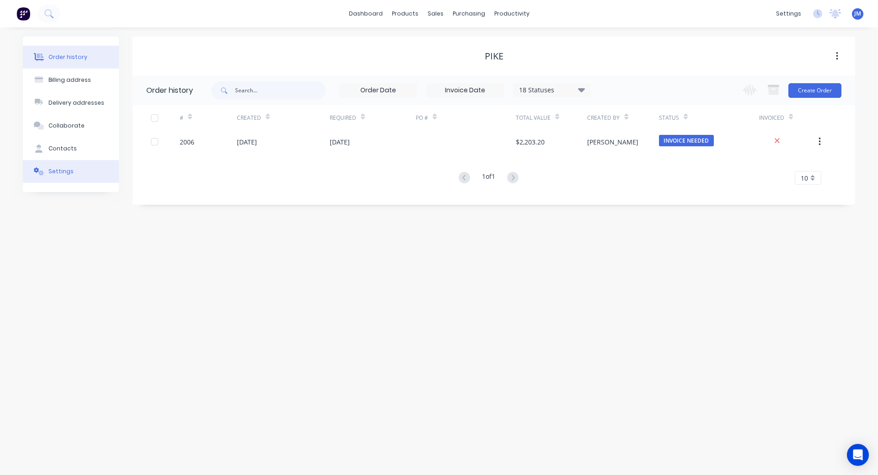
click at [72, 179] on button "Settings" at bounding box center [71, 171] width 96 height 23
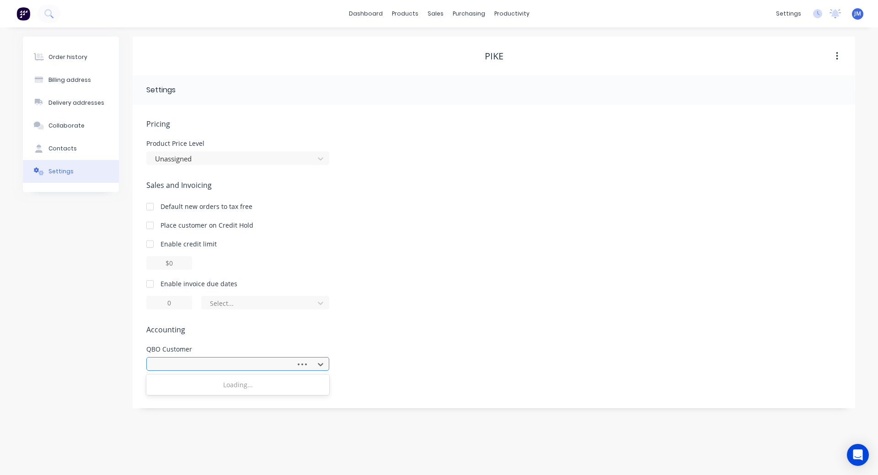
click at [218, 363] on div at bounding box center [222, 364] width 137 height 11
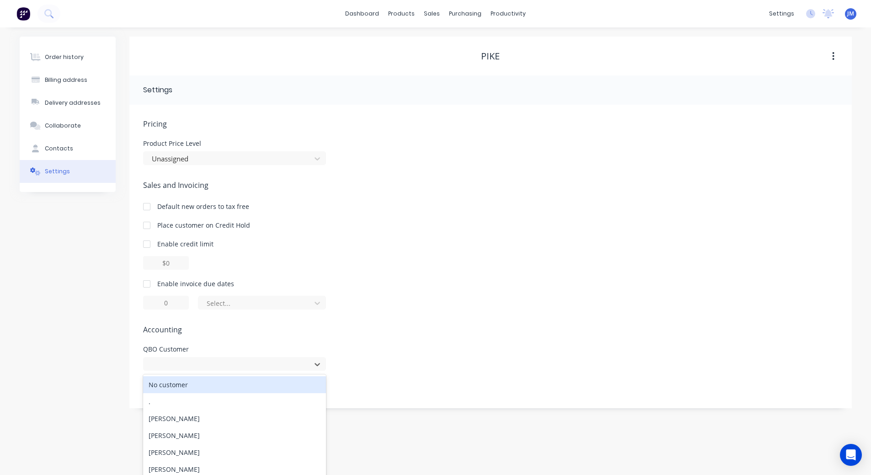
click at [188, 387] on div "No customer" at bounding box center [234, 384] width 183 height 17
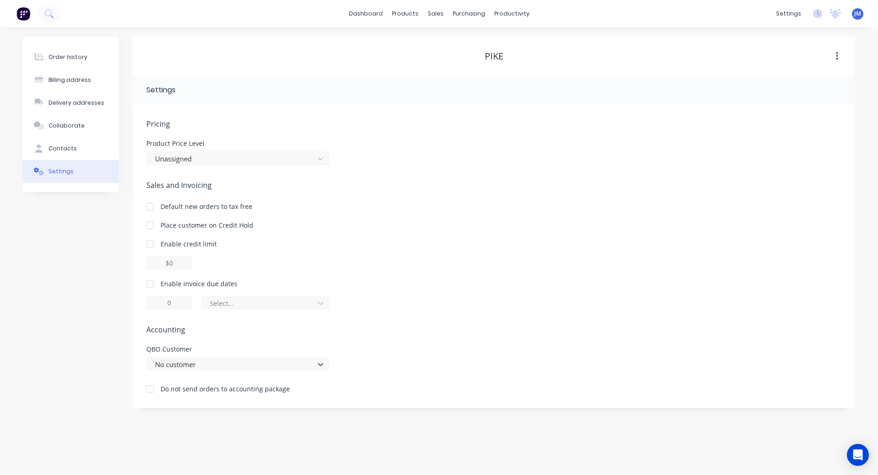
click at [454, 389] on div "Do not send orders to accounting package" at bounding box center [493, 388] width 695 height 12
click at [148, 385] on div at bounding box center [150, 389] width 18 height 18
click at [208, 364] on div at bounding box center [231, 364] width 155 height 11
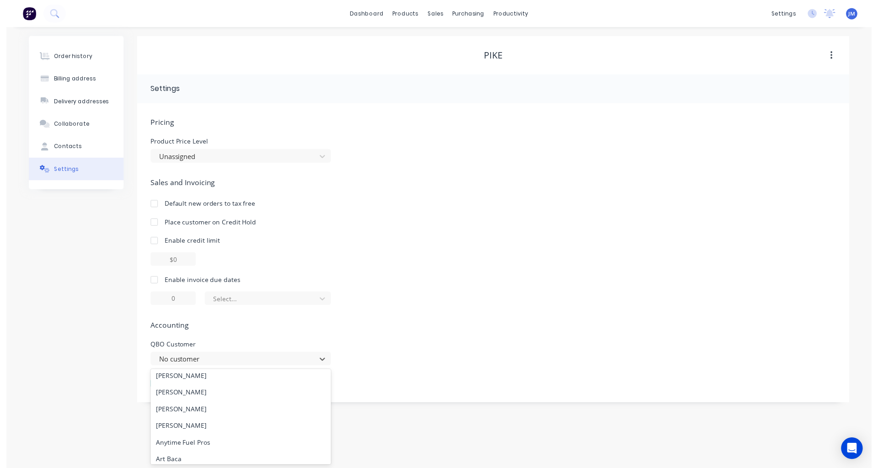
scroll to position [69, 0]
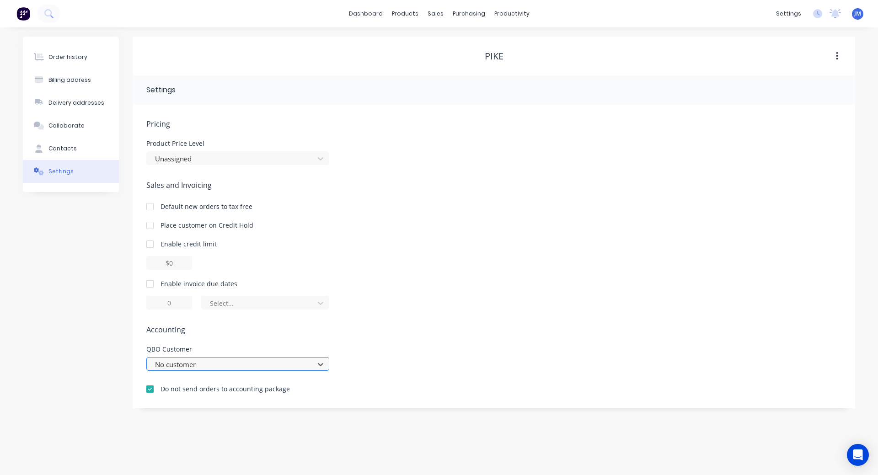
click at [272, 368] on div at bounding box center [231, 364] width 155 height 11
click at [457, 326] on span "Accounting" at bounding box center [493, 329] width 695 height 11
click at [455, 41] on div "Sales Orders" at bounding box center [468, 44] width 37 height 8
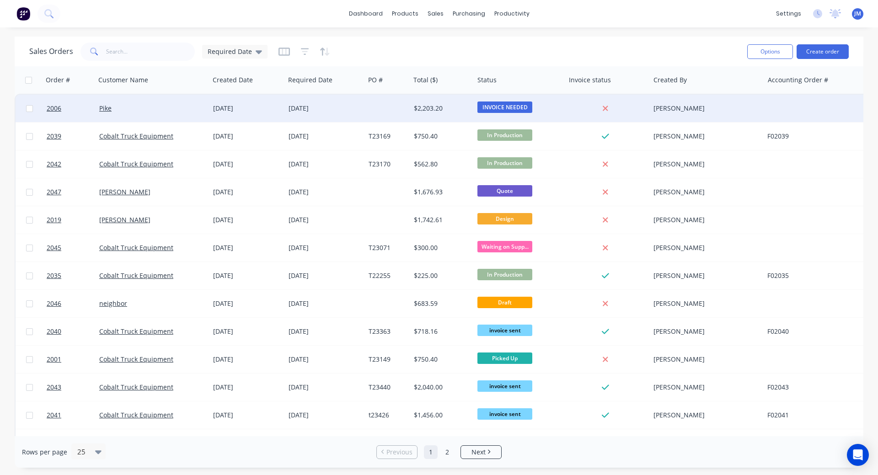
click at [353, 111] on div "[DATE]" at bounding box center [324, 108] width 73 height 9
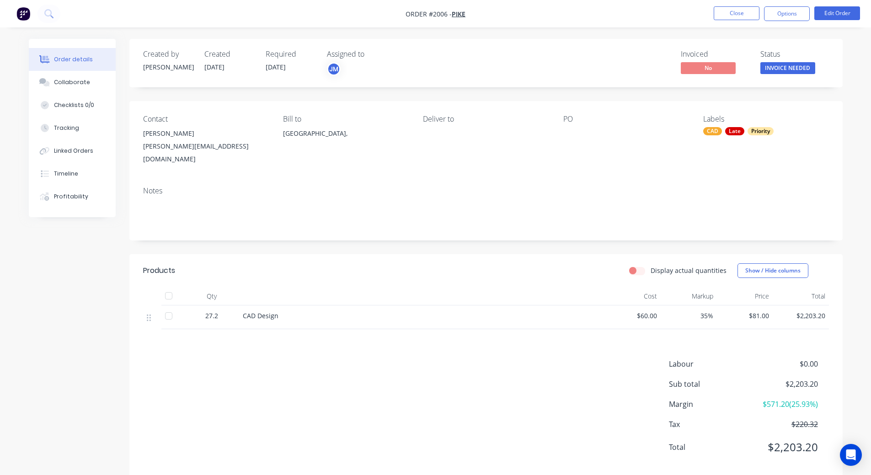
click at [808, 4] on nav "Order #2006 - Pike Close Options Edit Order" at bounding box center [435, 13] width 871 height 27
click at [799, 10] on button "Options" at bounding box center [787, 13] width 46 height 15
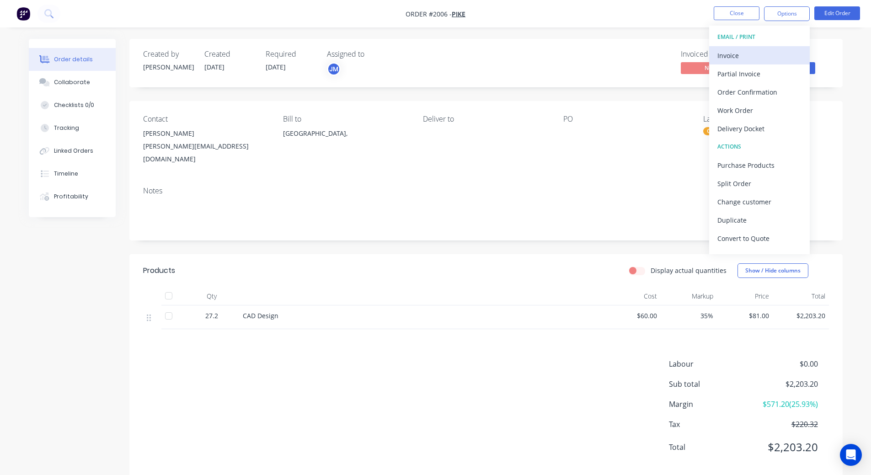
click at [765, 54] on div "Invoice" at bounding box center [759, 55] width 84 height 13
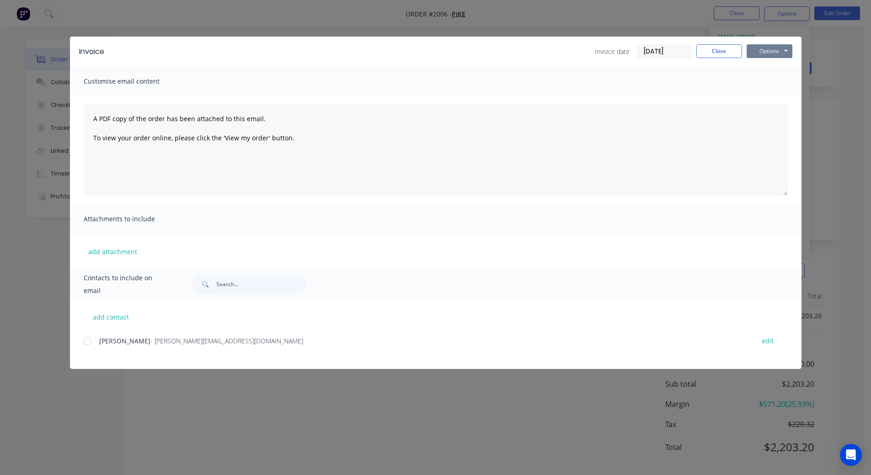
click at [784, 47] on button "Options" at bounding box center [770, 51] width 46 height 14
click at [86, 345] on div at bounding box center [87, 341] width 18 height 18
click at [777, 48] on button "Options" at bounding box center [770, 51] width 46 height 14
click at [774, 96] on button "Email" at bounding box center [776, 97] width 59 height 15
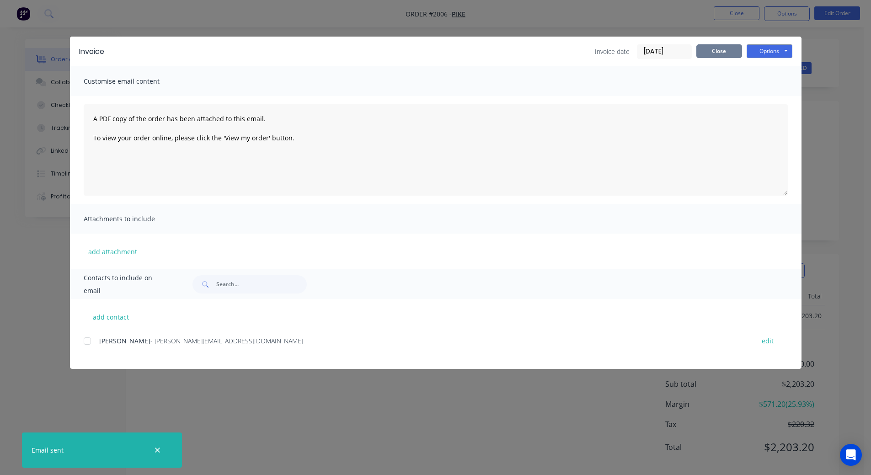
click at [715, 53] on button "Close" at bounding box center [719, 51] width 46 height 14
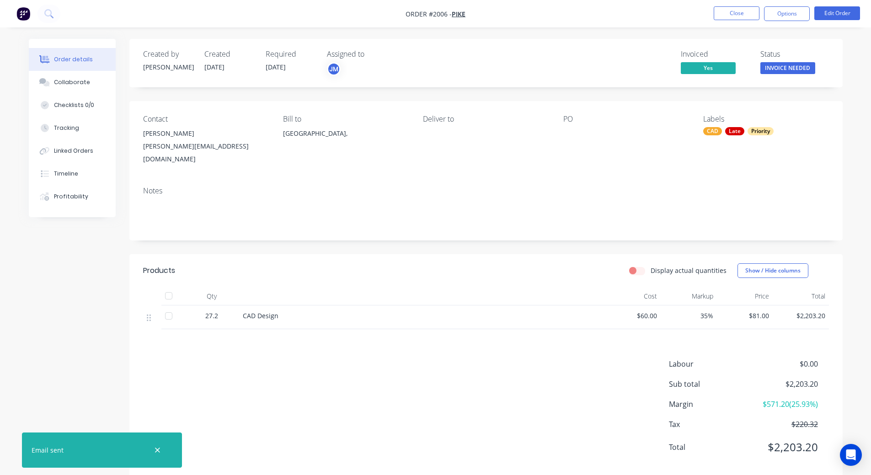
click at [22, 13] on img "button" at bounding box center [23, 14] width 14 height 14
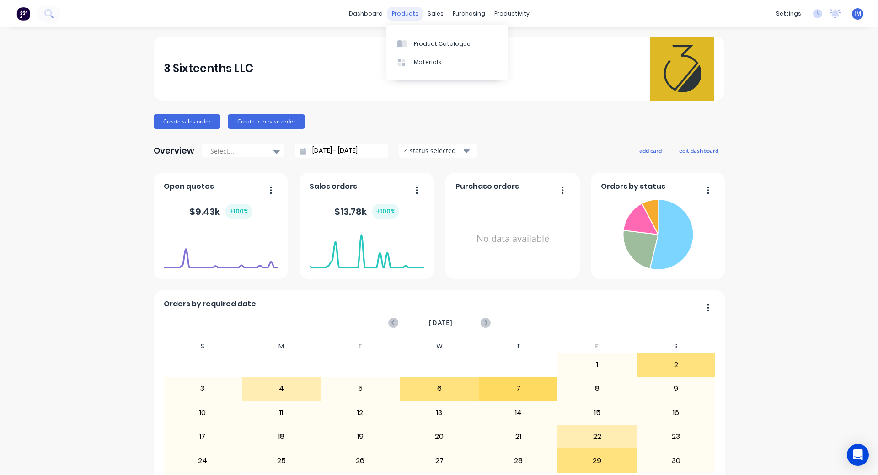
click at [408, 16] on div "products" at bounding box center [405, 14] width 36 height 14
click at [519, 42] on div "Workflow" at bounding box center [524, 44] width 27 height 8
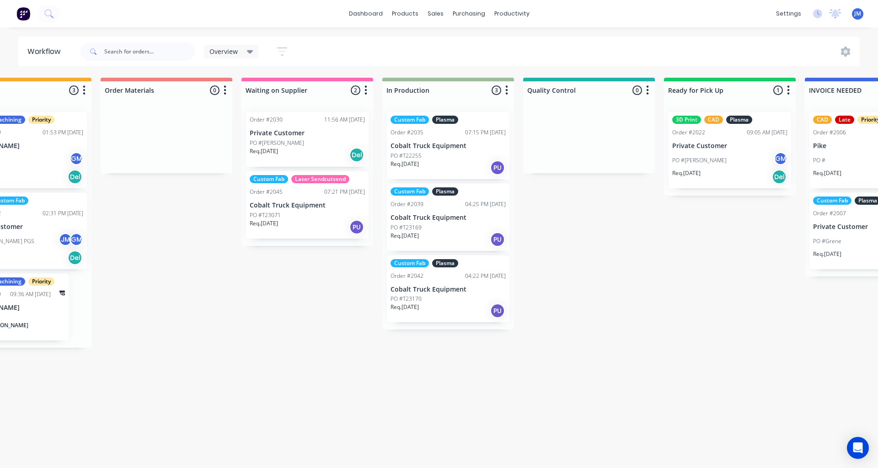
scroll to position [0, 640]
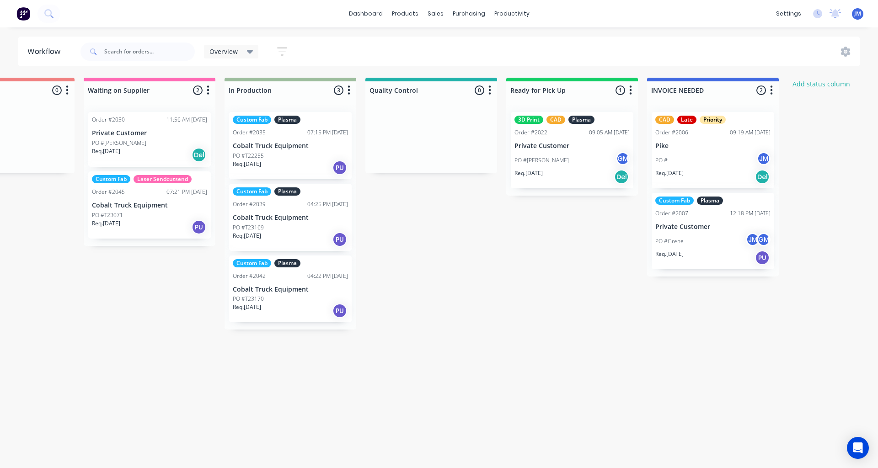
click at [700, 159] on div "PO # JM" at bounding box center [712, 160] width 115 height 17
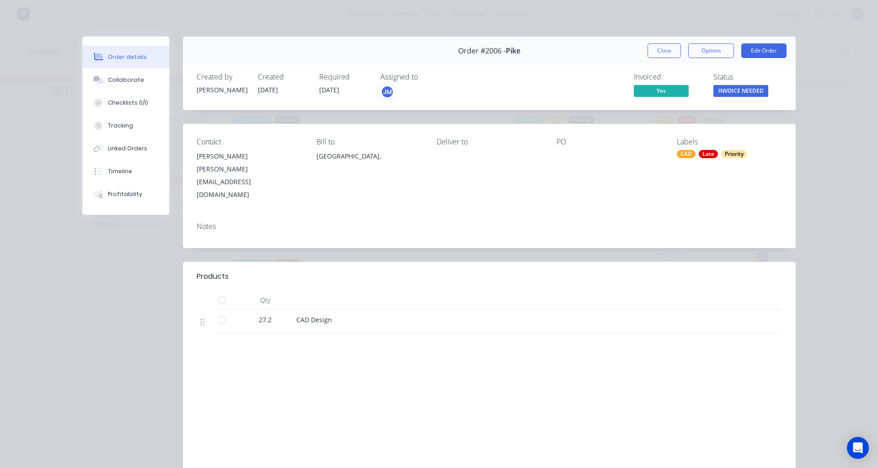
click at [668, 88] on span "Yes" at bounding box center [661, 90] width 55 height 11
click at [722, 90] on span "INVOICE NEEDED" at bounding box center [740, 90] width 55 height 11
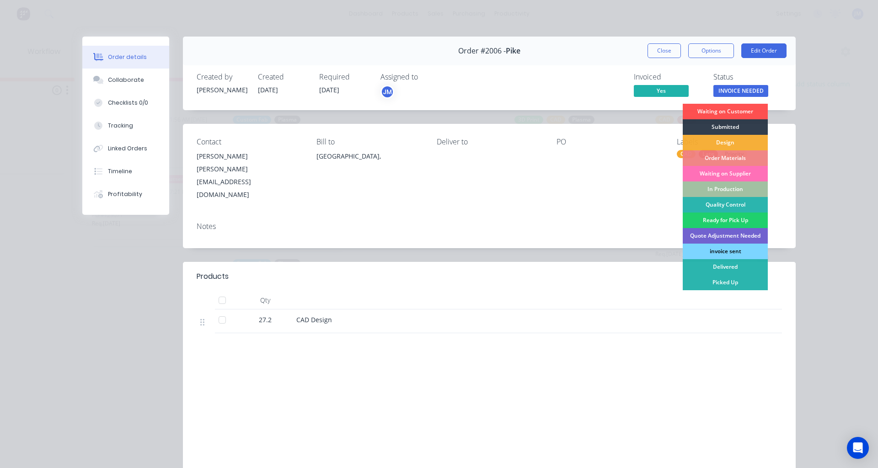
click at [736, 251] on div "invoice sent" at bounding box center [725, 252] width 85 height 16
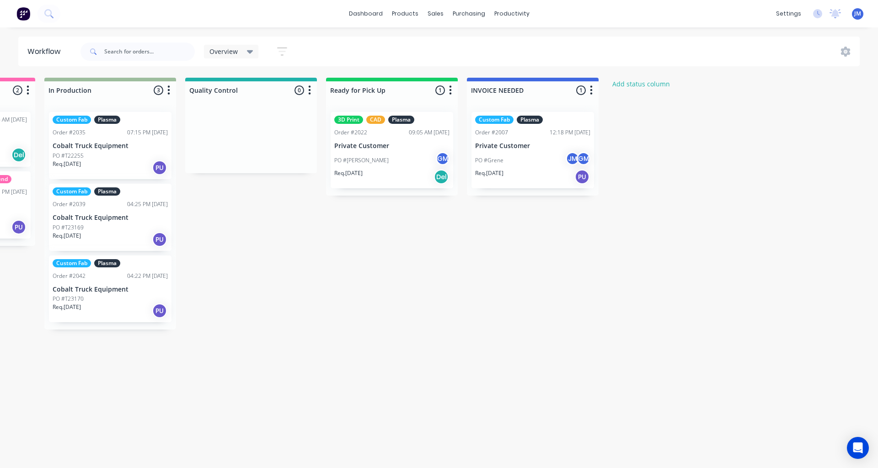
scroll to position [0, 823]
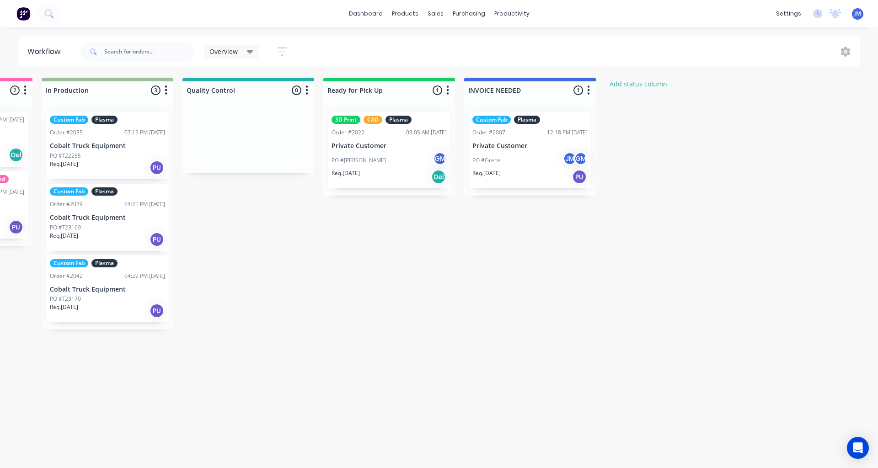
click at [588, 96] on icon "button" at bounding box center [588, 90] width 3 height 11
click at [587, 93] on icon "button" at bounding box center [588, 90] width 3 height 11
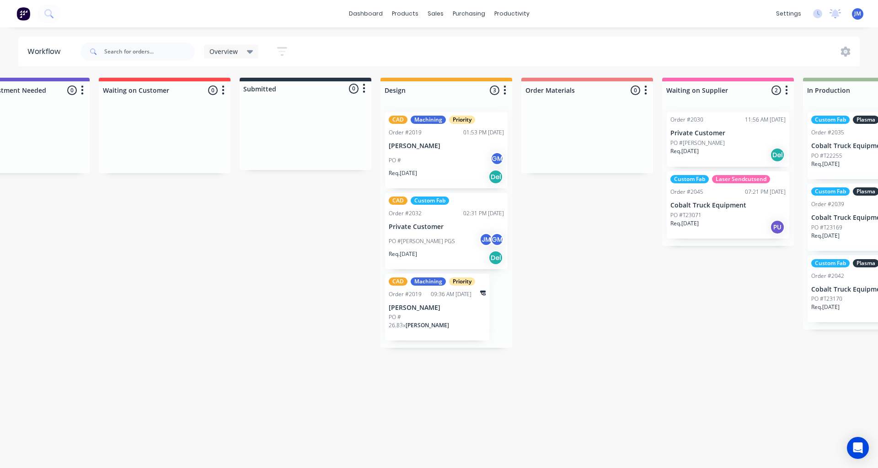
scroll to position [0, 0]
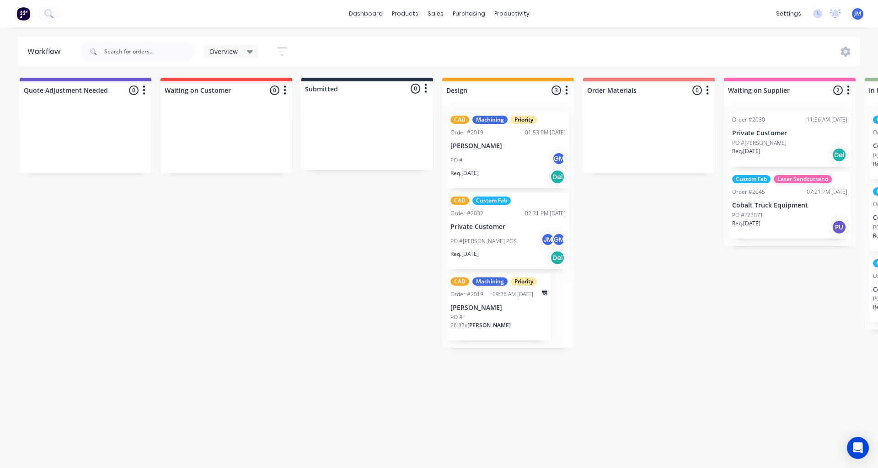
click at [249, 52] on icon at bounding box center [250, 52] width 6 height 4
click at [283, 52] on icon "button" at bounding box center [281, 51] width 7 height 1
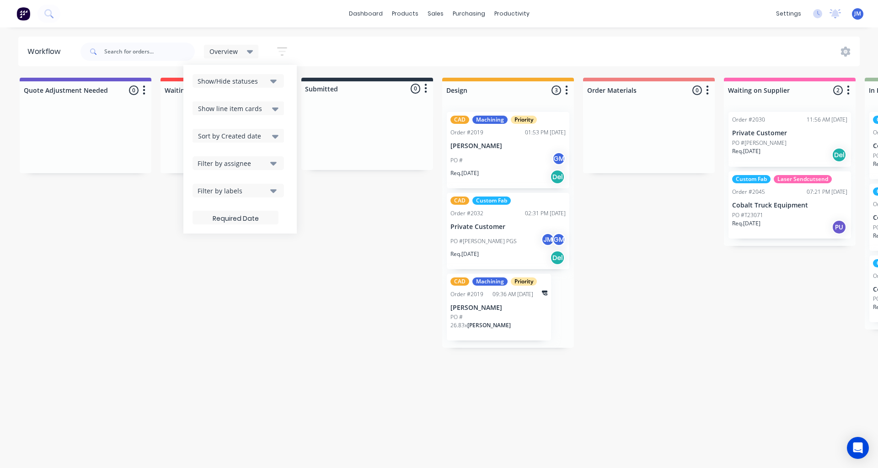
click at [283, 51] on icon "button" at bounding box center [281, 51] width 7 height 1
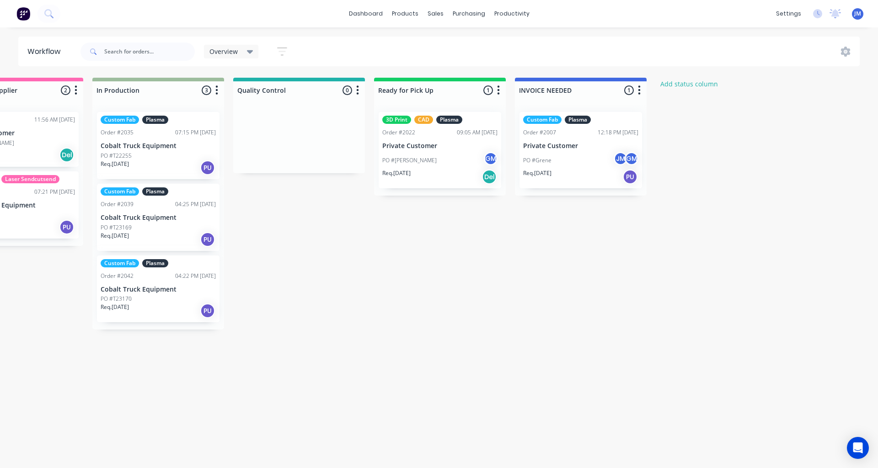
scroll to position [0, 869]
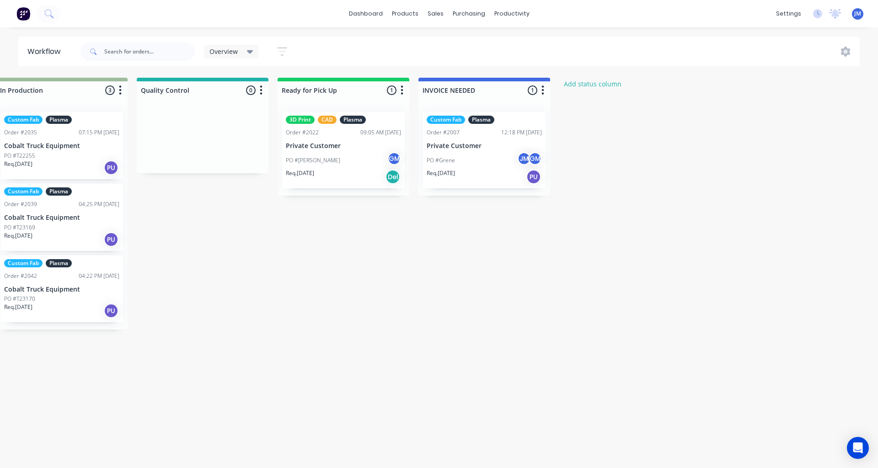
click at [574, 252] on div "Quote Adjustment Needed 0 Status colour #6A5ACD hex #6A5ACD Save Cancel Notific…" at bounding box center [20, 213] width 1790 height 270
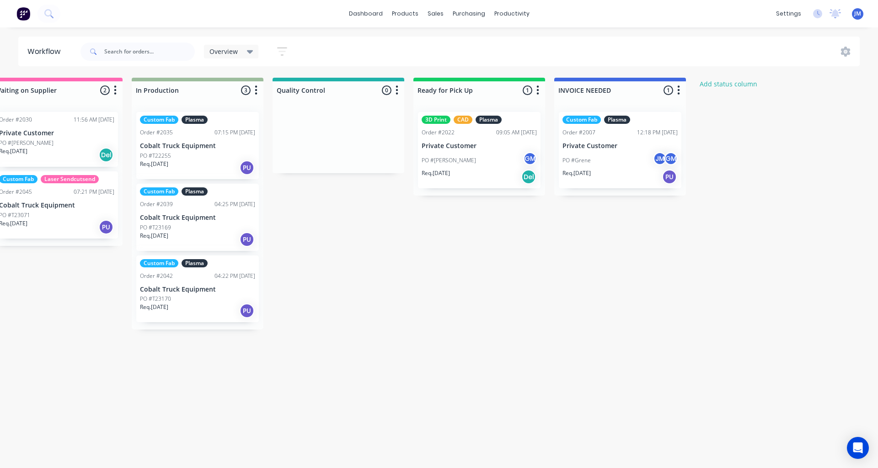
scroll to position [0, 686]
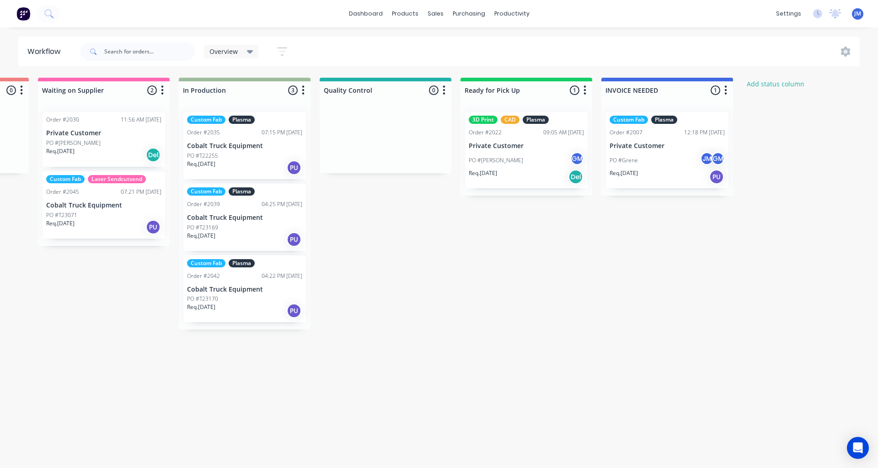
click at [710, 124] on div "Custom Fab Plasma Order #2007 12:18 PM [DATE] Private Customer PO #[PERSON_NAME…" at bounding box center [667, 150] width 123 height 76
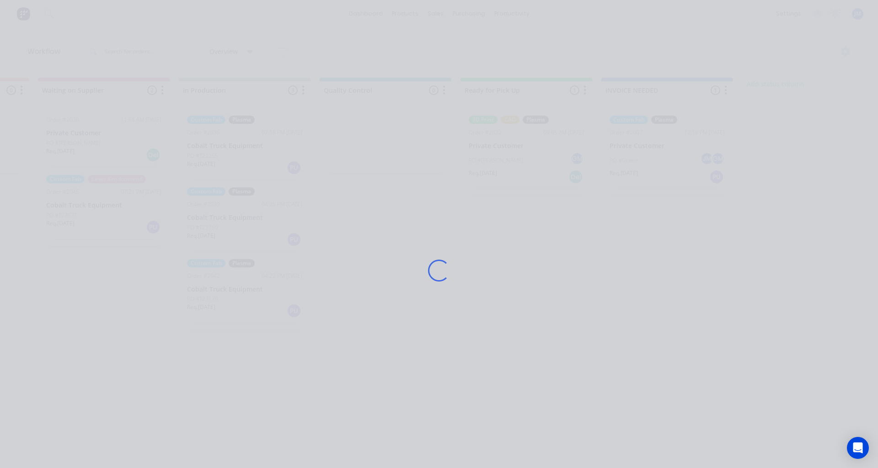
click at [633, 225] on div "Loading..." at bounding box center [438, 271] width 731 height 468
click at [645, 236] on div "Loading..." at bounding box center [438, 271] width 731 height 468
click at [643, 229] on div "Loading..." at bounding box center [438, 271] width 731 height 468
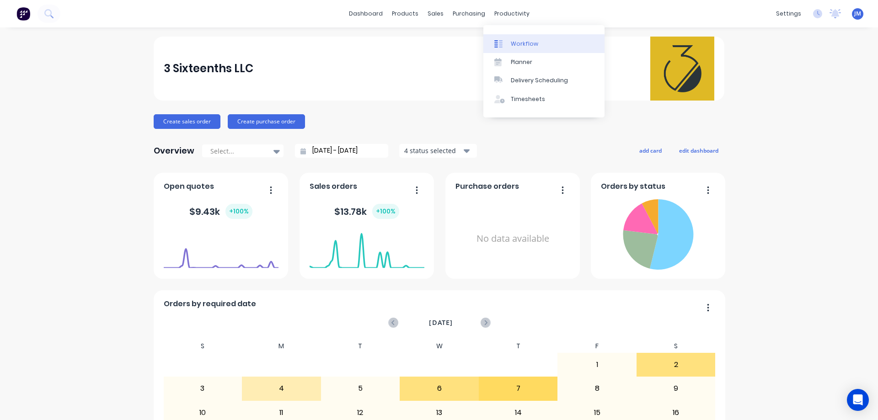
click at [513, 44] on div "Workflow" at bounding box center [524, 44] width 27 height 8
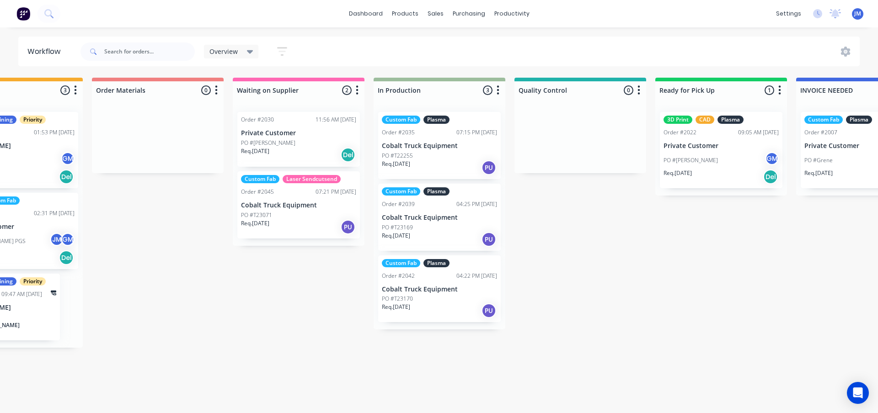
scroll to position [0, 640]
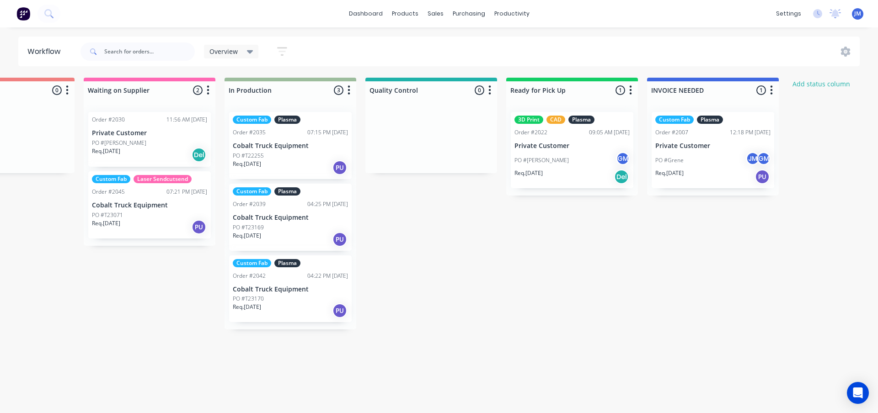
click at [461, 242] on div "Quote Adjustment Needed 0 Status colour #6A5ACD hex #6A5ACD Save Cancel Notific…" at bounding box center [248, 213] width 1790 height 270
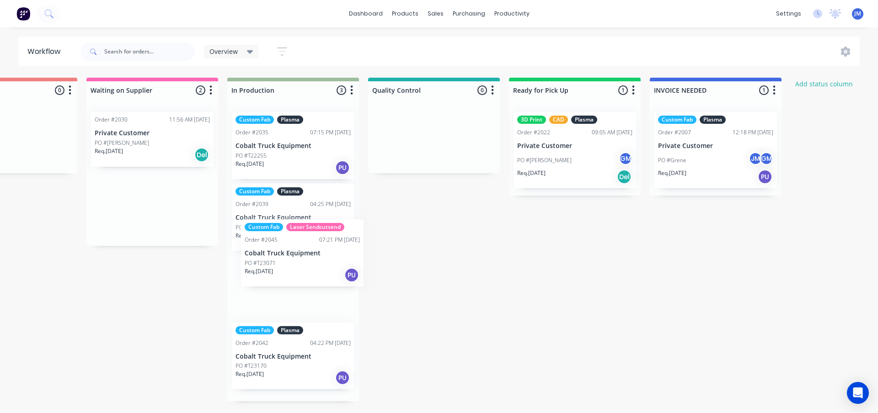
drag, startPoint x: 238, startPoint y: 244, endPoint x: 313, endPoint y: 225, distance: 77.4
click at [305, 233] on div "Quote Adjustment Needed 0 Status colour #6A5ACD hex #6A5ACD Save Cancel Notific…" at bounding box center [251, 240] width 1790 height 324
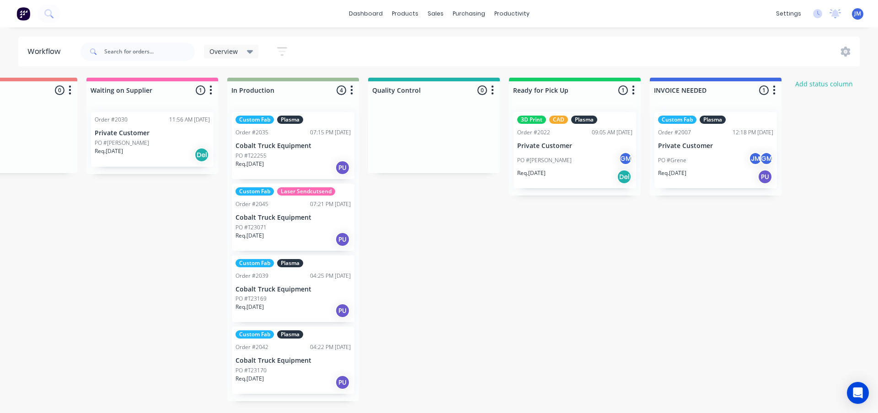
click at [490, 233] on div "Quote Adjustment Needed 0 Status colour #6A5ACD hex #6A5ACD Save Cancel Notific…" at bounding box center [251, 240] width 1790 height 324
